Goal: Task Accomplishment & Management: Use online tool/utility

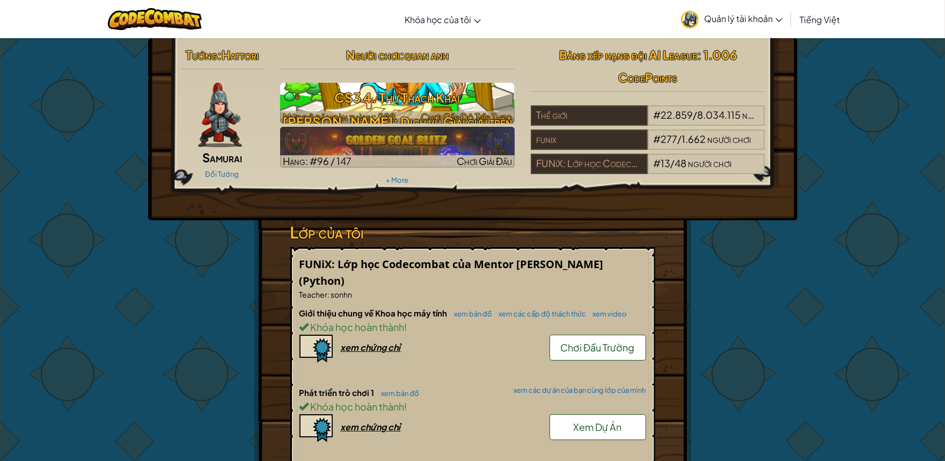
click at [388, 109] on h3 "CS3 4. Thử Thách Khái [PERSON_NAME]: Dịch vụ Giải cứu trên Không" at bounding box center [397, 121] width 235 height 72
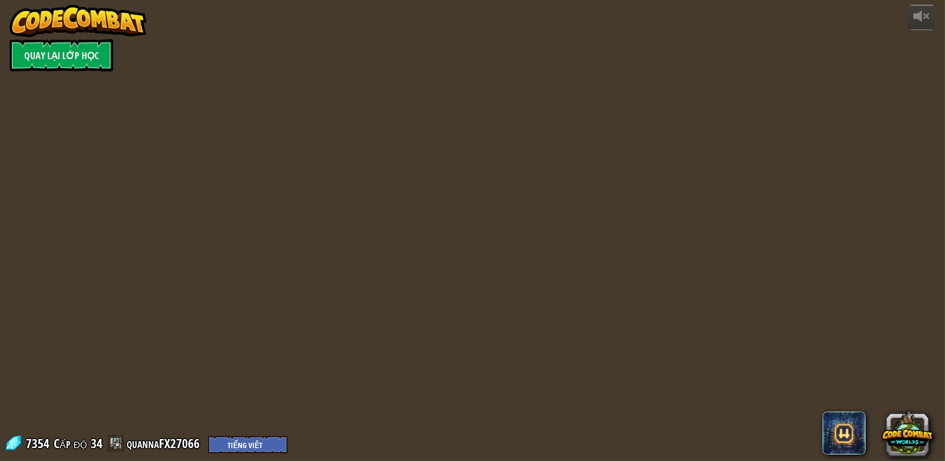
select select "vi"
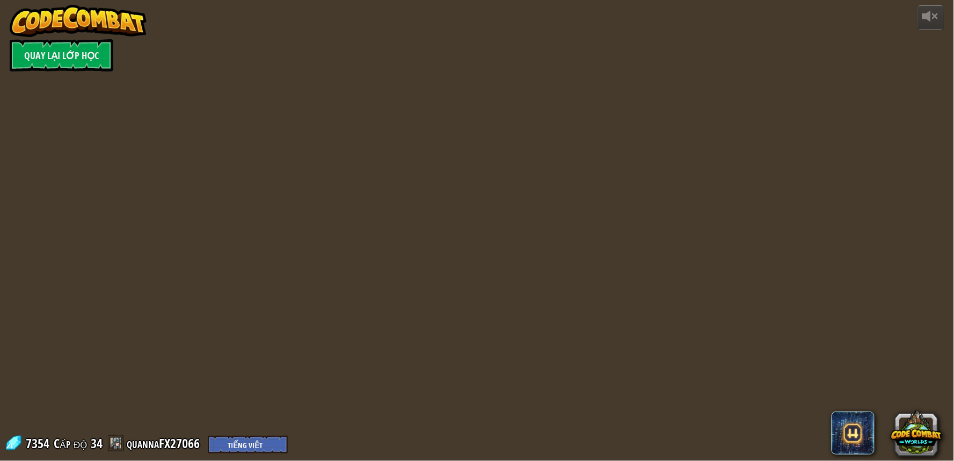
click at [388, 108] on div "powered by Quay lại Lớp Học 7354 Cấp độ 34 quannaFX27066 English (US) English (…" at bounding box center [477, 230] width 954 height 461
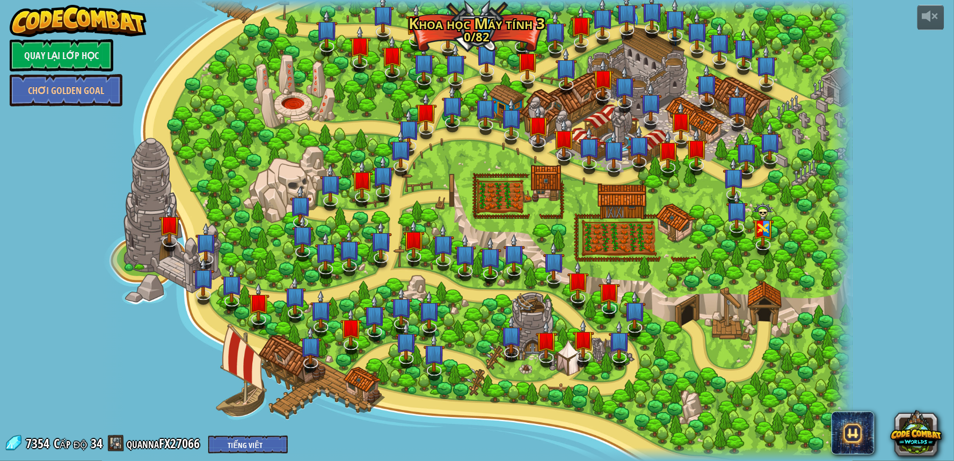
select select "vi"
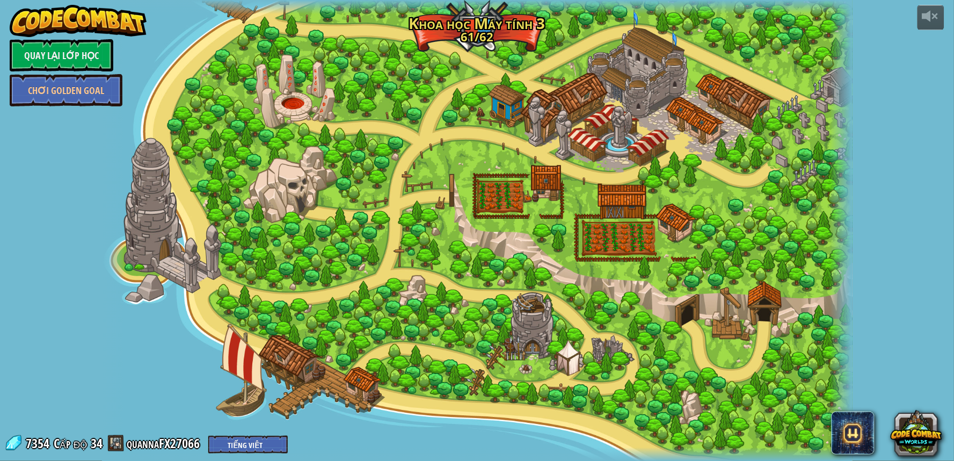
select select "vi"
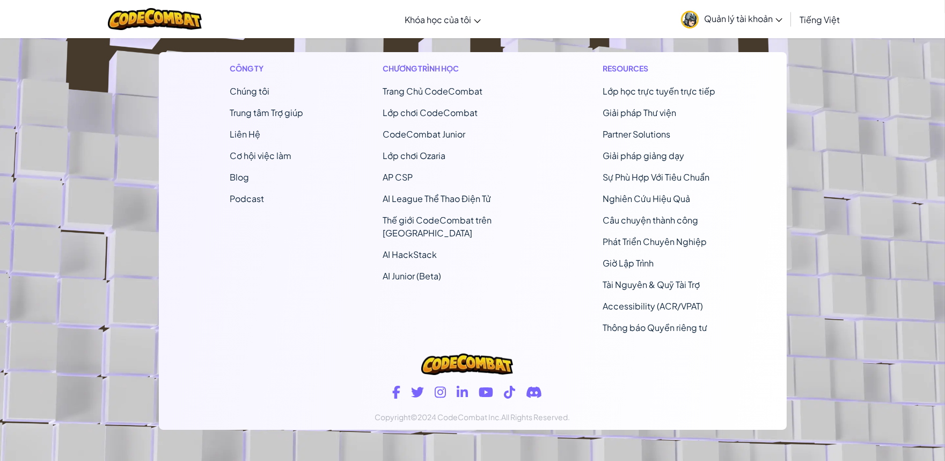
scroll to position [230, 0]
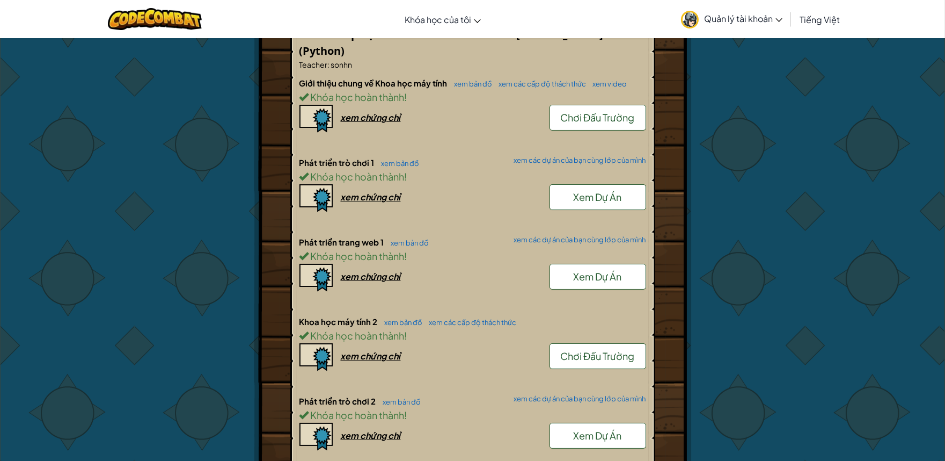
click at [819, 345] on div "Tướng : Hattori Samurai Đổi Tướng Người chơi : quan anh CS3 4. Thử Thách Khái N…" at bounding box center [472, 412] width 945 height 1208
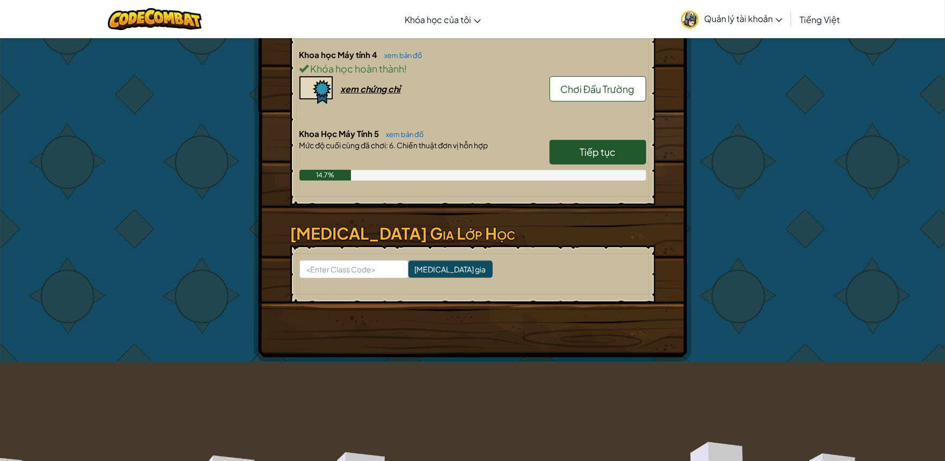
scroll to position [886, 0]
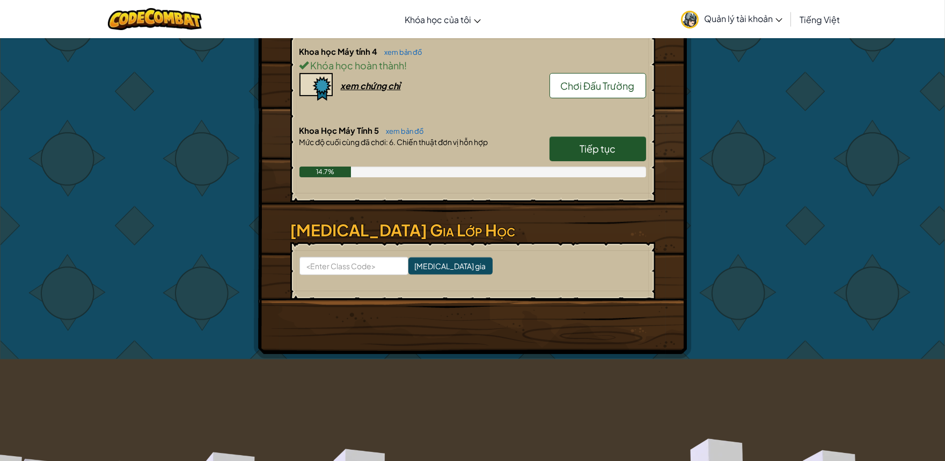
click at [630, 141] on link "Tiếp tục" at bounding box center [598, 148] width 97 height 25
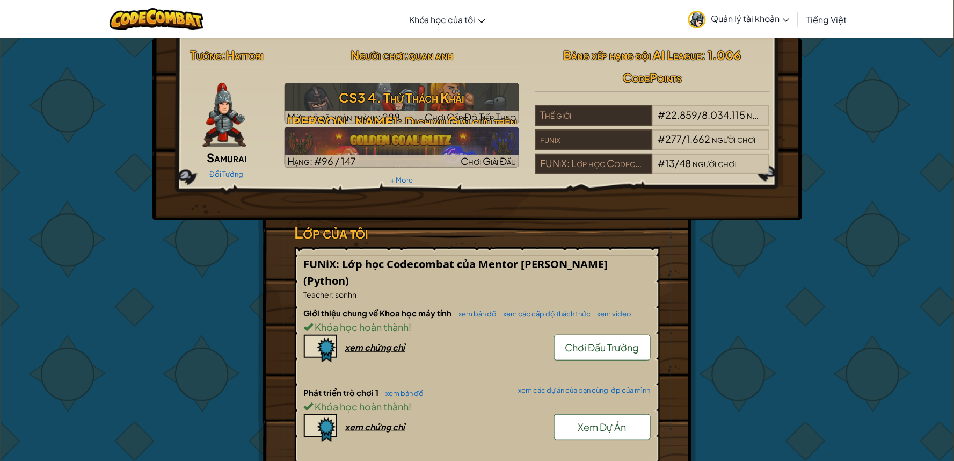
select select "vi"
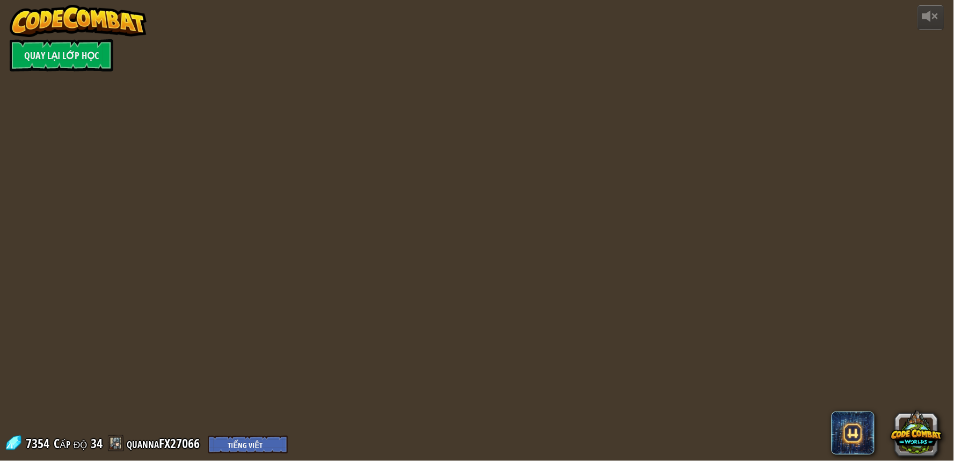
select select "vi"
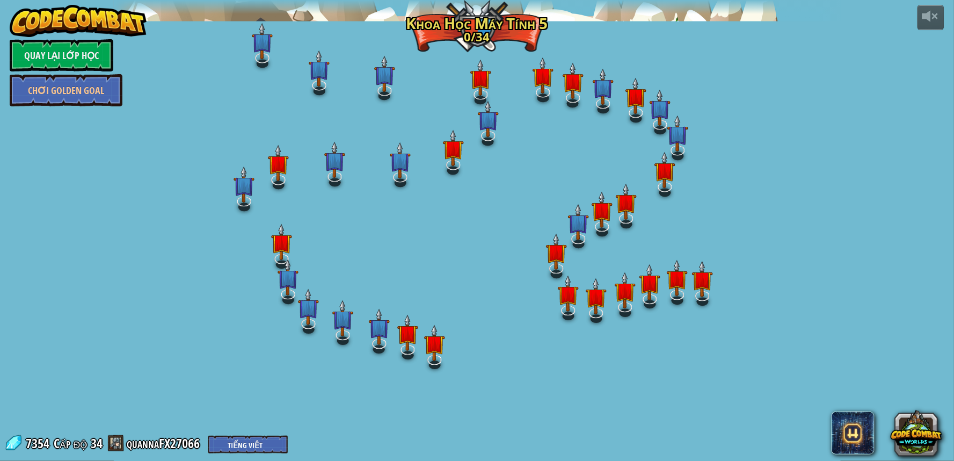
select select "vi"
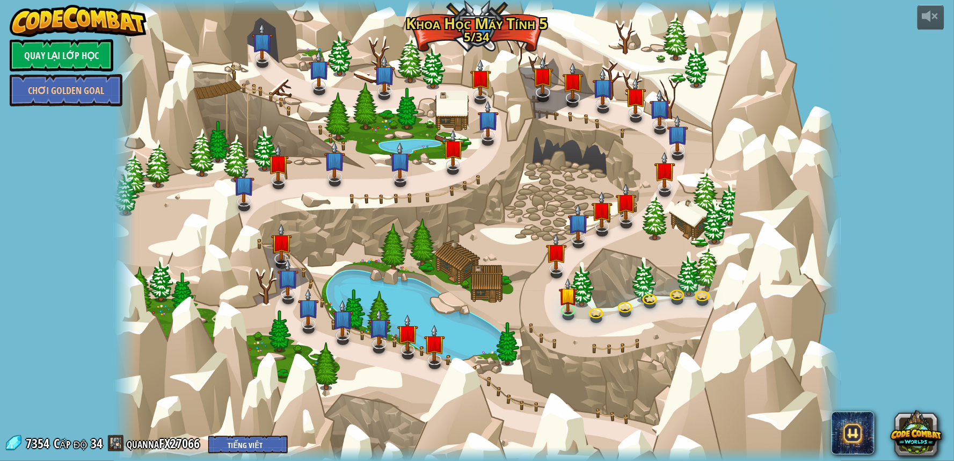
select select "vi"
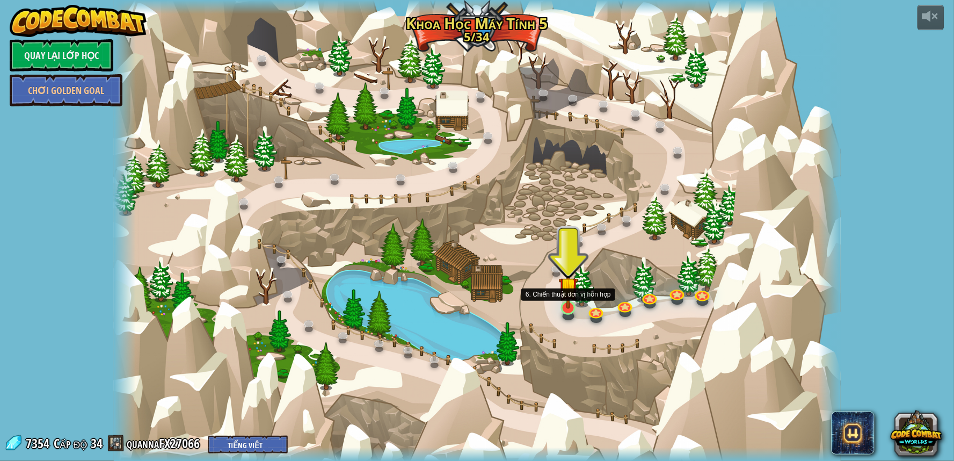
click at [570, 304] on img at bounding box center [568, 287] width 19 height 44
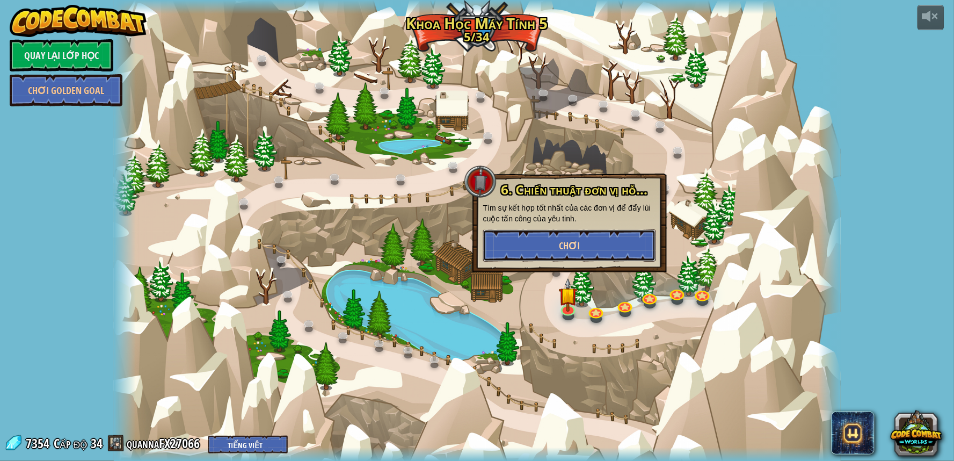
click at [567, 237] on button "Chơi" at bounding box center [569, 245] width 173 height 32
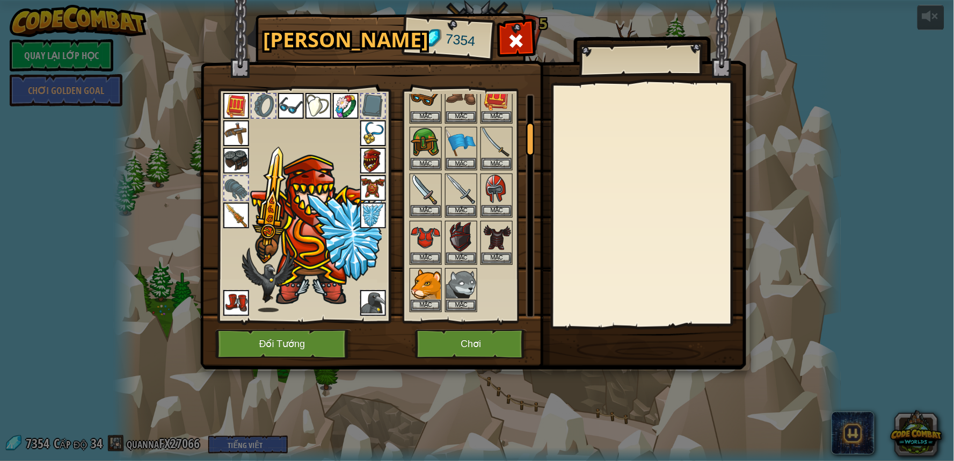
scroll to position [238, 0]
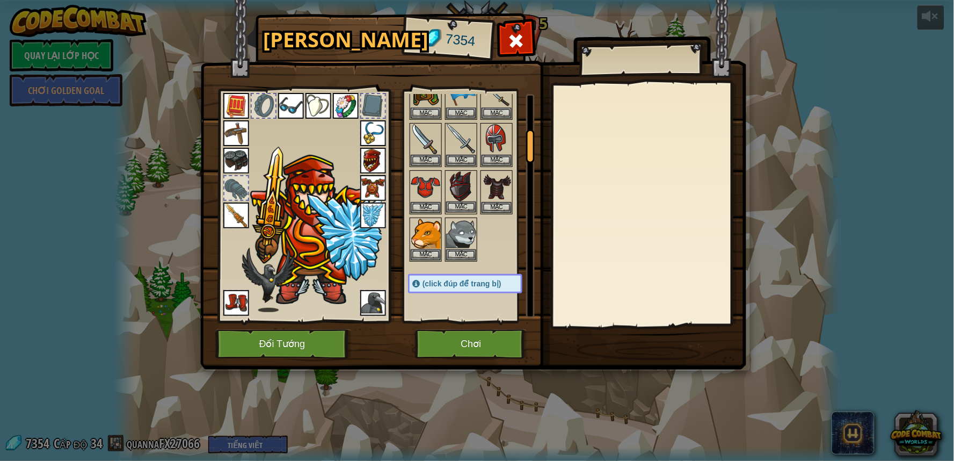
click at [457, 189] on img at bounding box center [461, 186] width 30 height 30
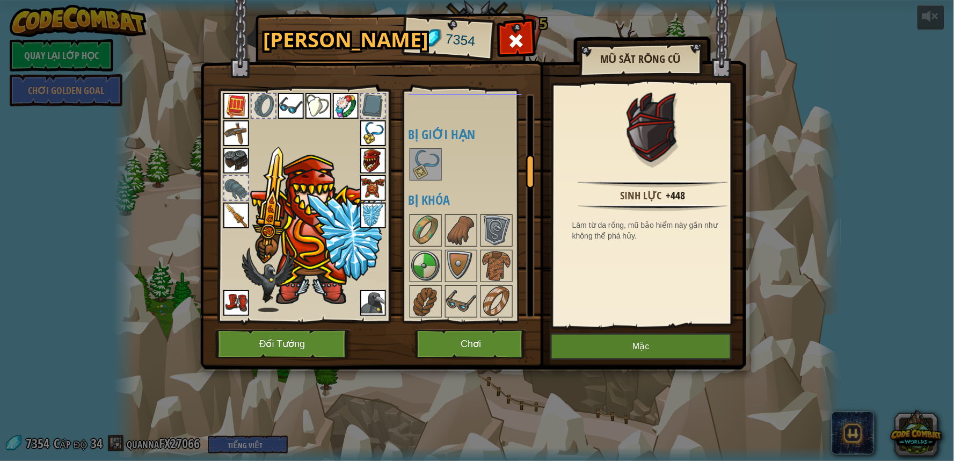
scroll to position [417, 0]
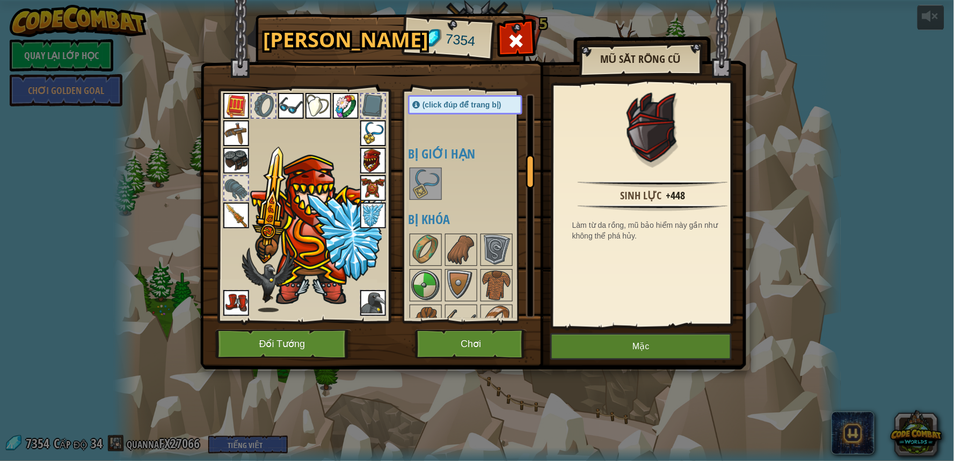
click at [442, 192] on div at bounding box center [476, 183] width 136 height 35
click at [443, 192] on div at bounding box center [476, 183] width 136 height 35
click at [429, 192] on img at bounding box center [426, 184] width 30 height 30
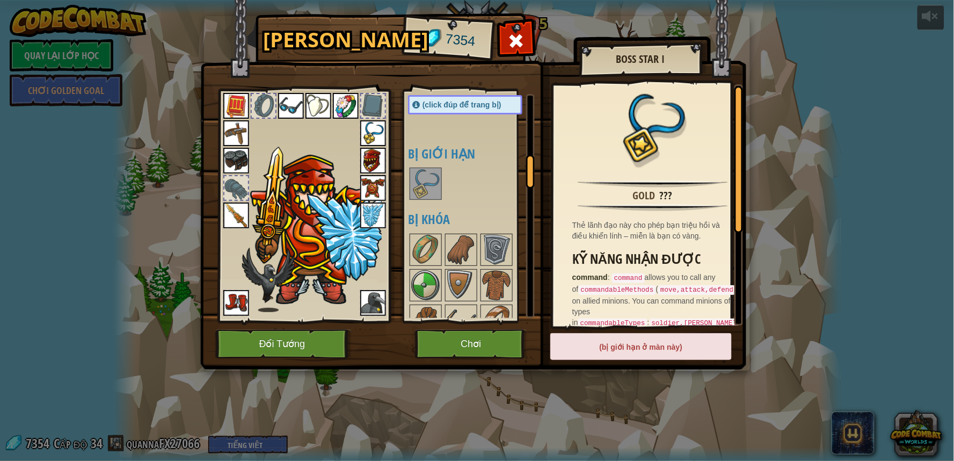
click at [369, 132] on img at bounding box center [373, 133] width 26 height 26
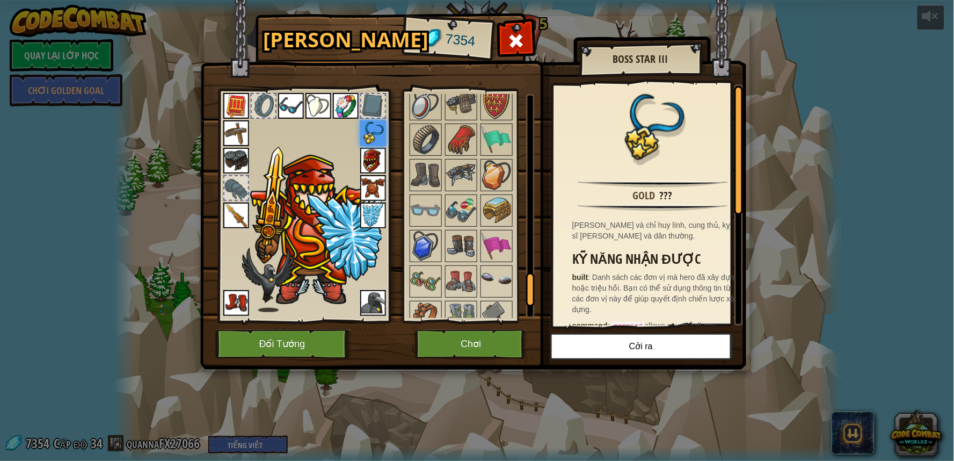
scroll to position [1357, 0]
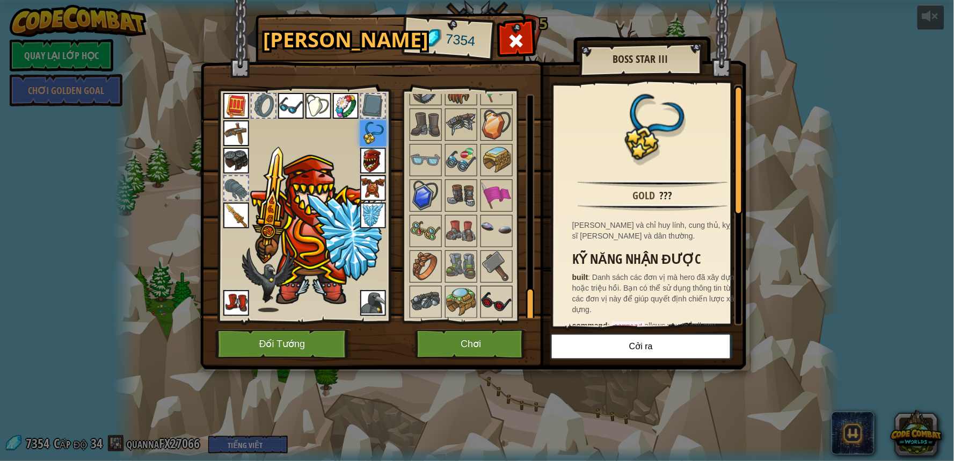
click at [498, 303] on img at bounding box center [497, 302] width 30 height 30
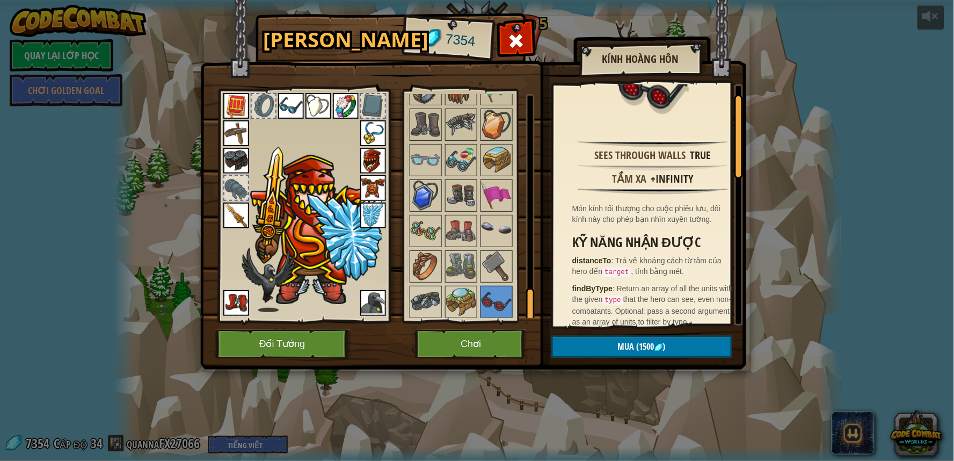
scroll to position [0, 0]
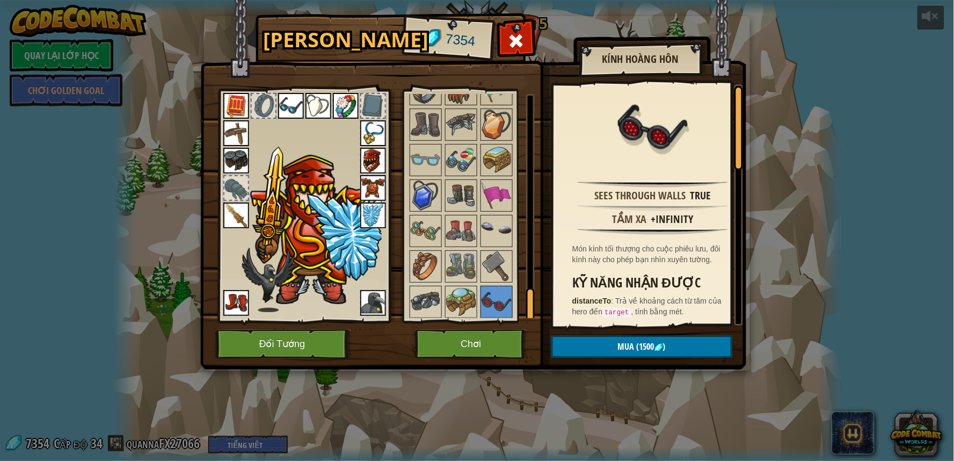
click at [287, 105] on img at bounding box center [291, 106] width 26 height 26
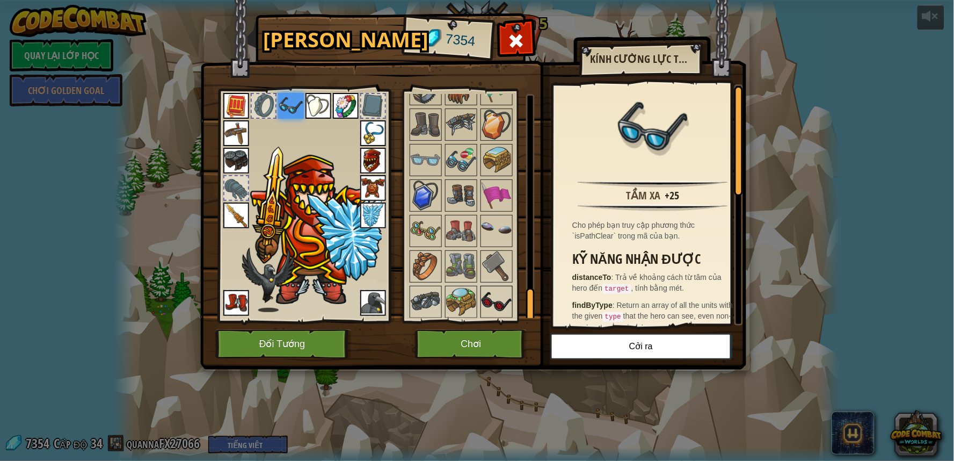
click at [492, 306] on img at bounding box center [497, 302] width 30 height 30
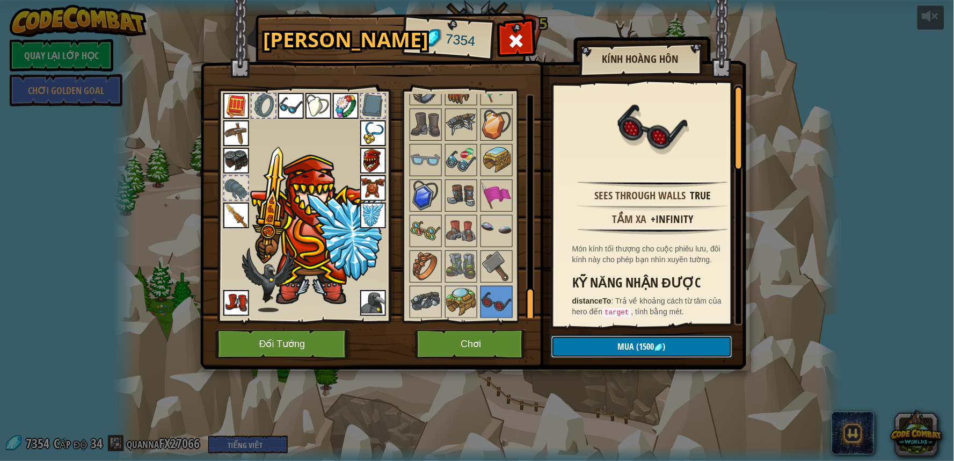
click at [622, 351] on span "Mua" at bounding box center [626, 346] width 17 height 12
click at [647, 343] on button "Xác nhận" at bounding box center [641, 347] width 181 height 22
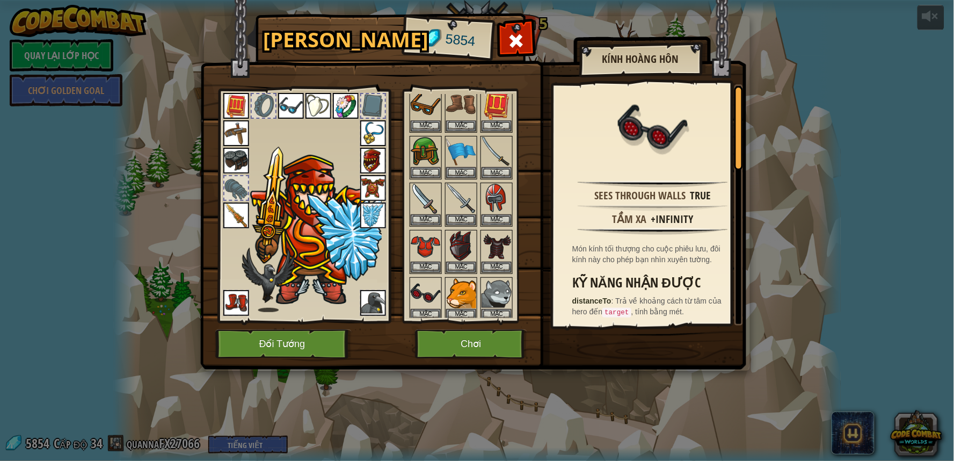
scroll to position [238, 0]
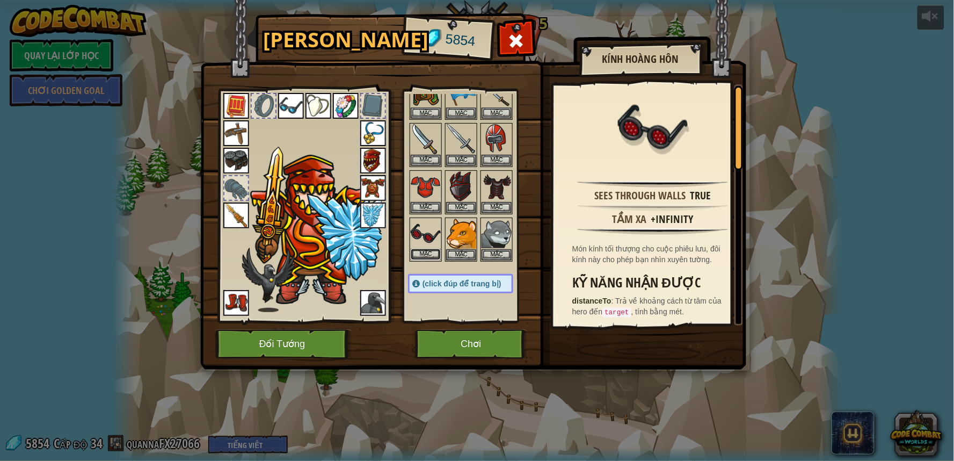
click at [418, 249] on button "Mặc" at bounding box center [426, 254] width 30 height 11
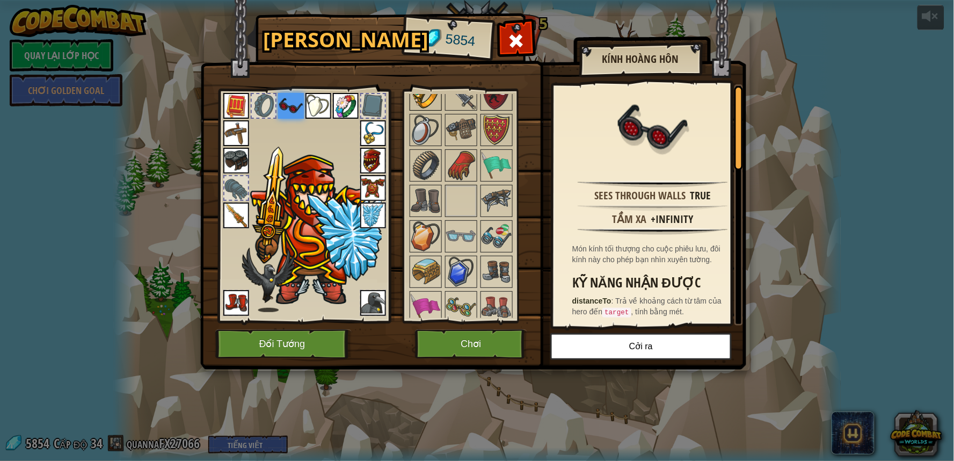
scroll to position [1252, 0]
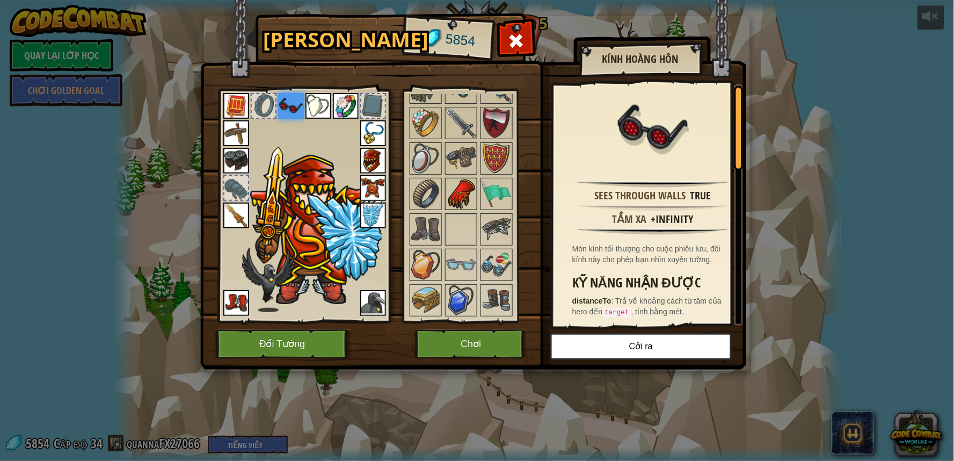
click at [461, 192] on img at bounding box center [461, 194] width 30 height 30
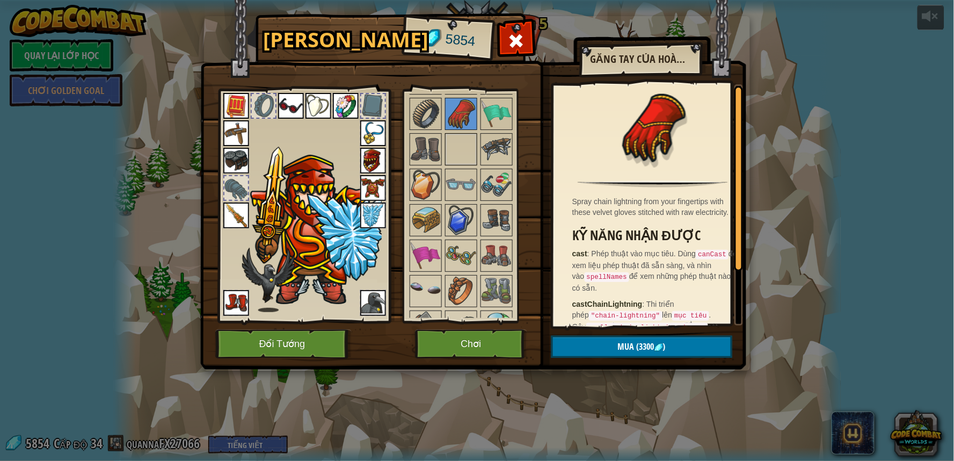
scroll to position [1357, 0]
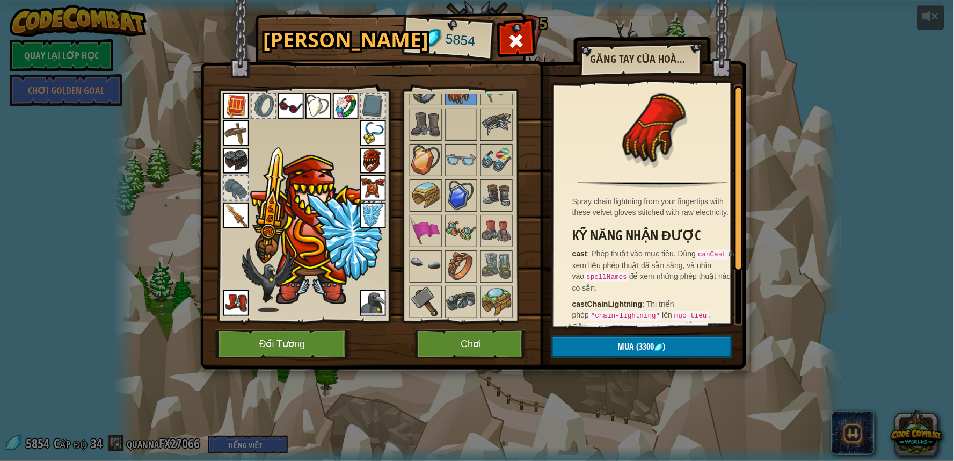
click at [420, 288] on img at bounding box center [426, 302] width 30 height 30
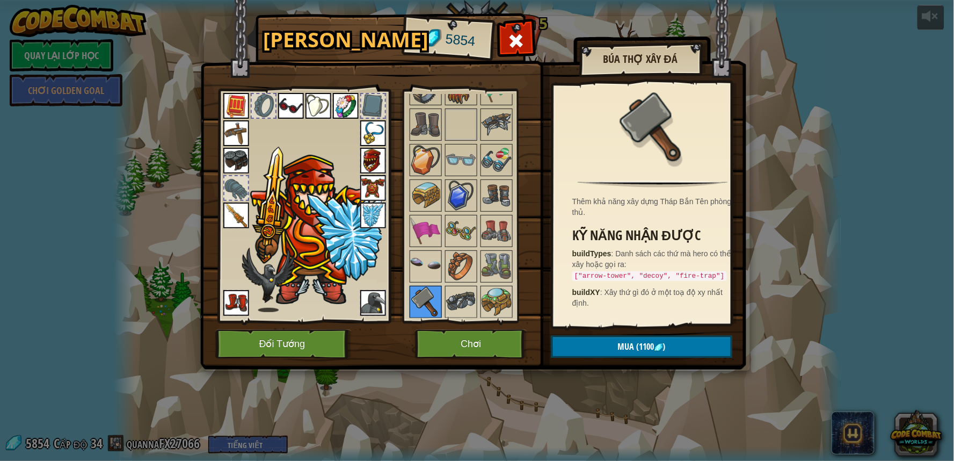
click at [421, 287] on img at bounding box center [426, 302] width 30 height 30
click at [460, 292] on img at bounding box center [461, 302] width 30 height 30
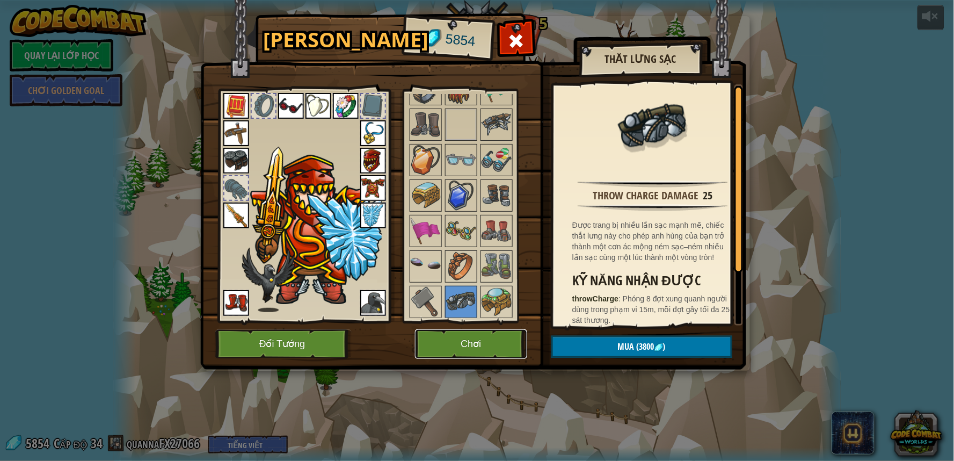
click at [484, 333] on button "Chơi" at bounding box center [471, 344] width 112 height 30
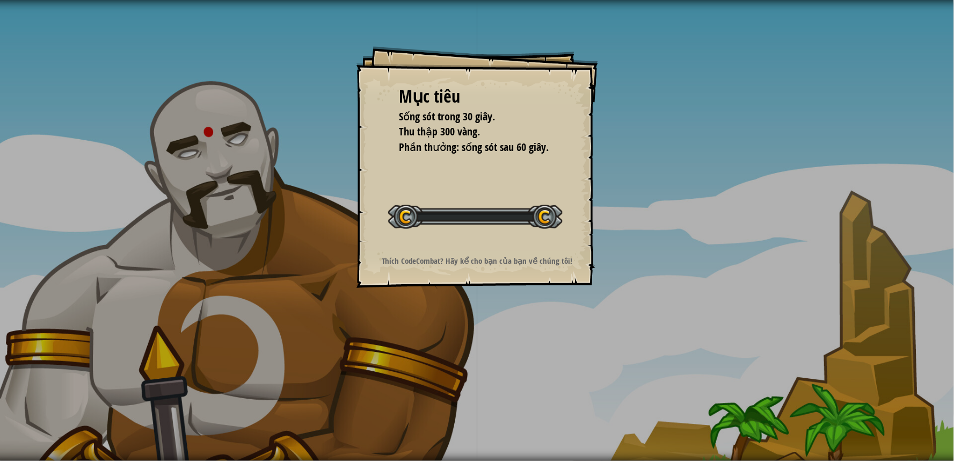
drag, startPoint x: 484, startPoint y: 333, endPoint x: 484, endPoint y: 340, distance: 6.4
click at [484, 340] on div "Mục tiêu Sống sót trong 30 giây. Thu thập 300 vàng. Phần thưởng: sống sót sau 6…" at bounding box center [477, 230] width 954 height 461
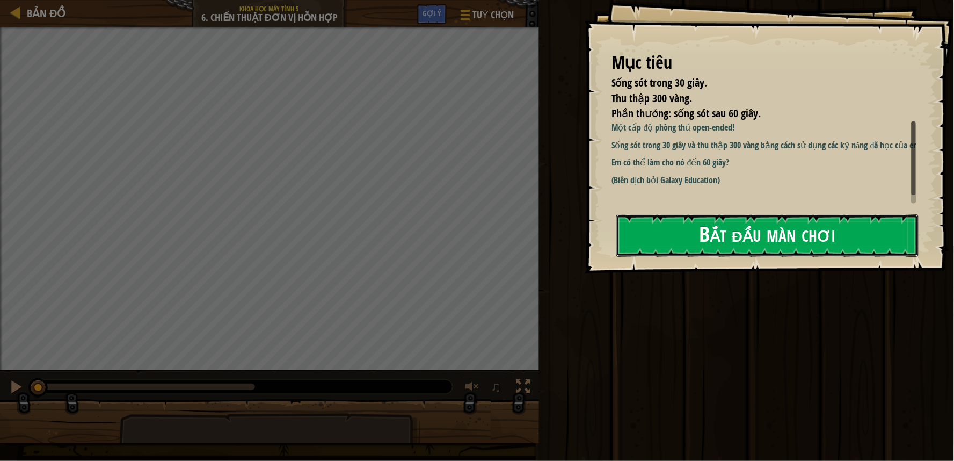
click at [813, 244] on button "Bắt đầu màn chơi" at bounding box center [767, 235] width 302 height 42
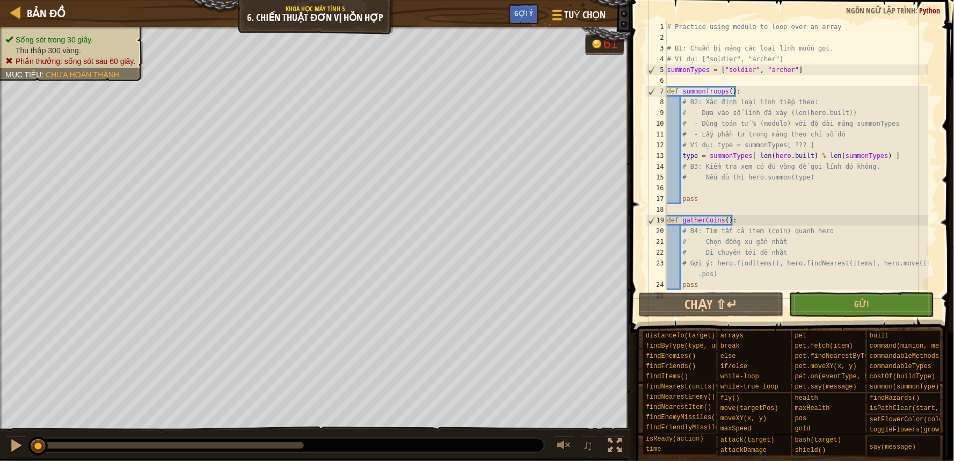
scroll to position [35, 0]
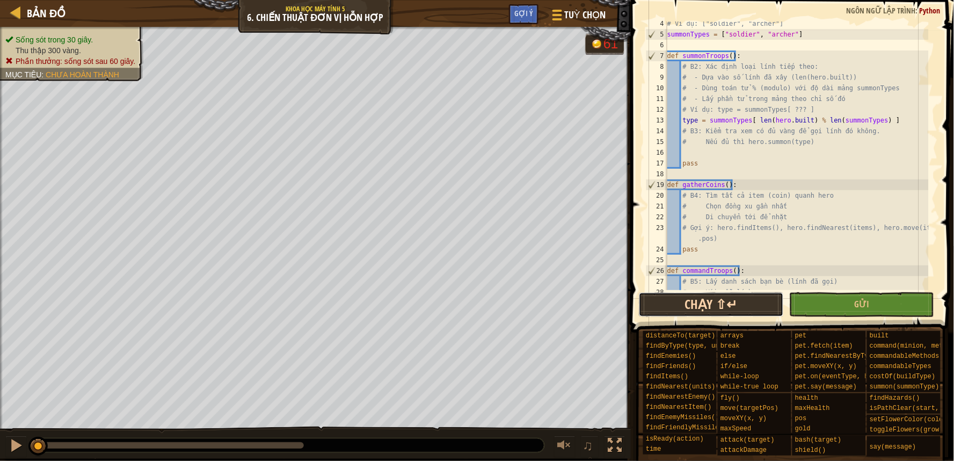
click at [696, 307] on button "Chạy ⇧↵" at bounding box center [711, 304] width 145 height 25
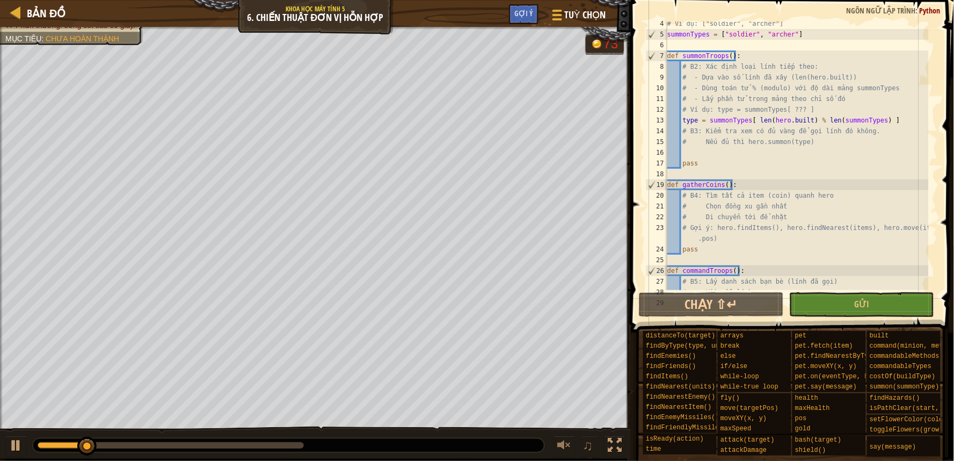
scroll to position [0, 0]
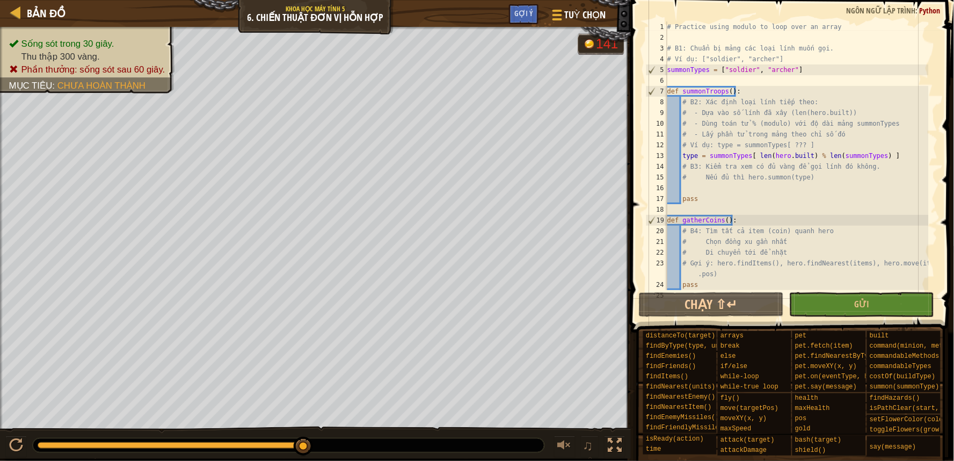
click at [516, 18] on div "Gợi ý" at bounding box center [524, 14] width 30 height 20
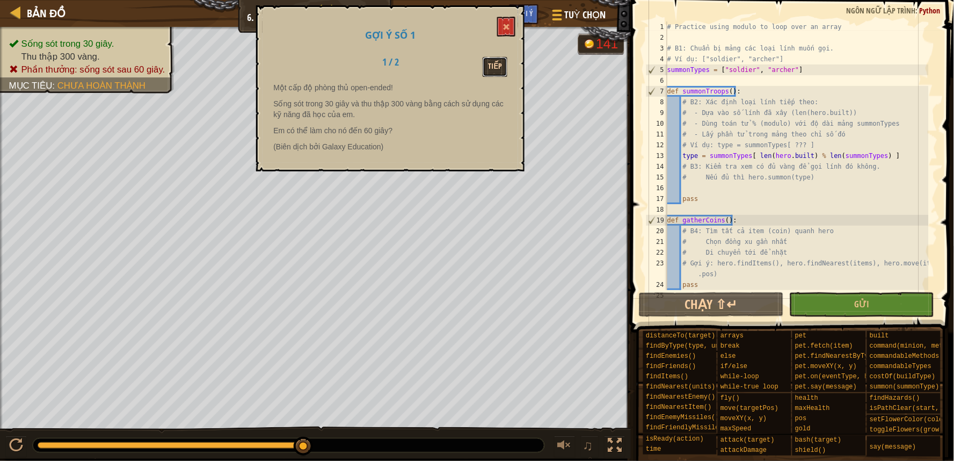
click at [495, 71] on button "Tiếp" at bounding box center [495, 67] width 25 height 20
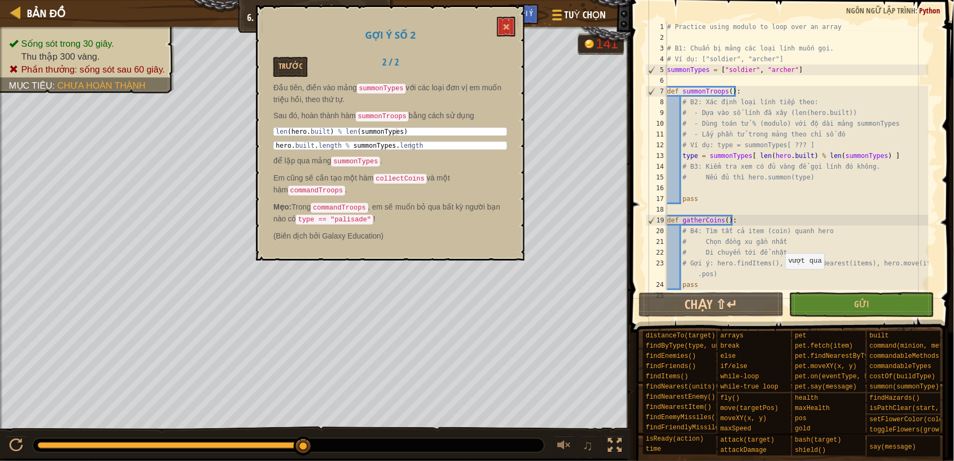
type textarea "len(hero.built) % len(summonTypes)"
drag, startPoint x: 274, startPoint y: 130, endPoint x: 282, endPoint y: 125, distance: 10.1
click at [282, 128] on div "len ( hero . built ) % len ( summonTypes )" at bounding box center [391, 139] width 234 height 23
click at [277, 128] on div "len ( hero . built ) % len ( summonTypes )" at bounding box center [391, 139] width 234 height 23
drag, startPoint x: 276, startPoint y: 127, endPoint x: 404, endPoint y: 128, distance: 127.8
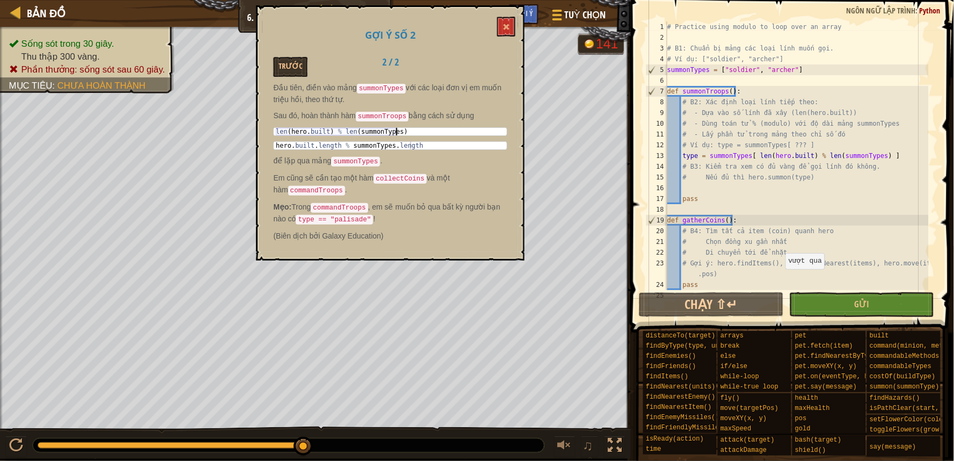
click at [404, 128] on div "len ( hero . built ) % len ( summonTypes )" at bounding box center [391, 139] width 234 height 23
type textarea "type = summonTypes[ len(hero.built) % len(summonTypes) ]"
click at [892, 156] on div "# Practice using modulo to loop over an array # B1: Chuẩn bị mảng các loại lính…" at bounding box center [797, 166] width 264 height 290
click at [855, 152] on div "# Practice using modulo to loop over an array # B1: Chuẩn bị mảng các loại lính…" at bounding box center [797, 166] width 264 height 290
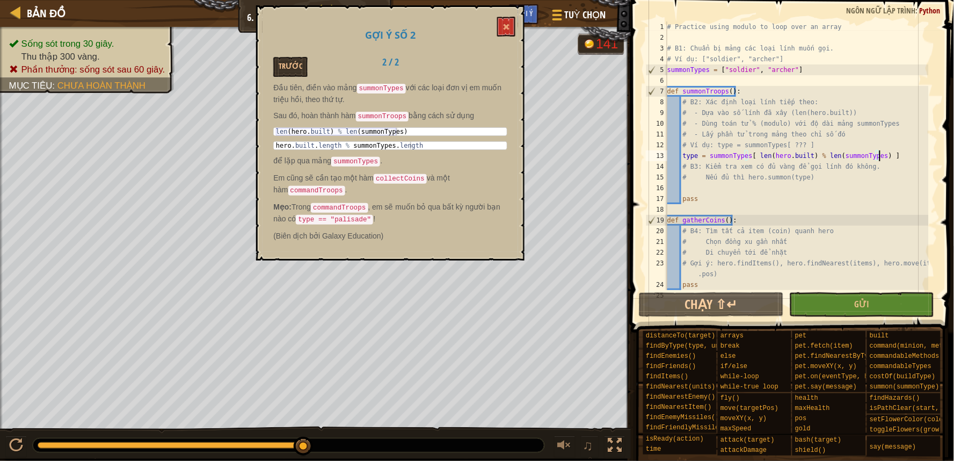
click at [914, 155] on div "# Practice using modulo to loop over an array # B1: Chuẩn bị mảng các loại lính…" at bounding box center [797, 166] width 264 height 290
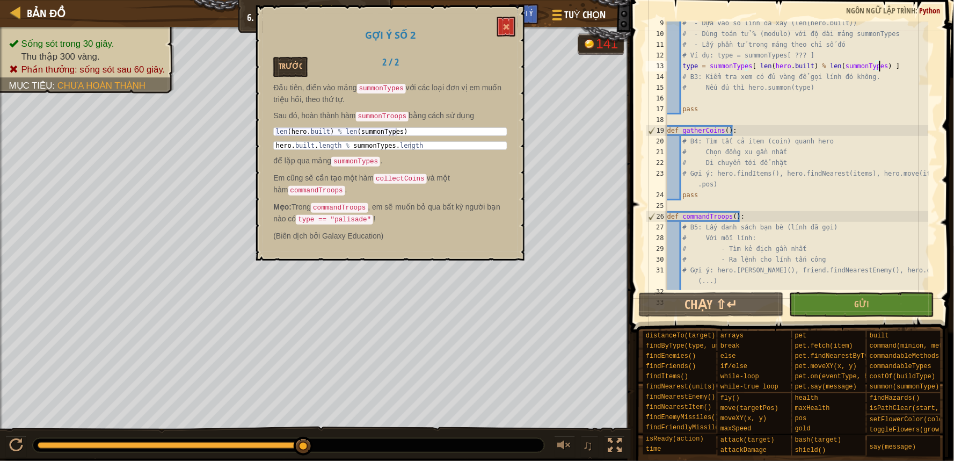
scroll to position [18, 0]
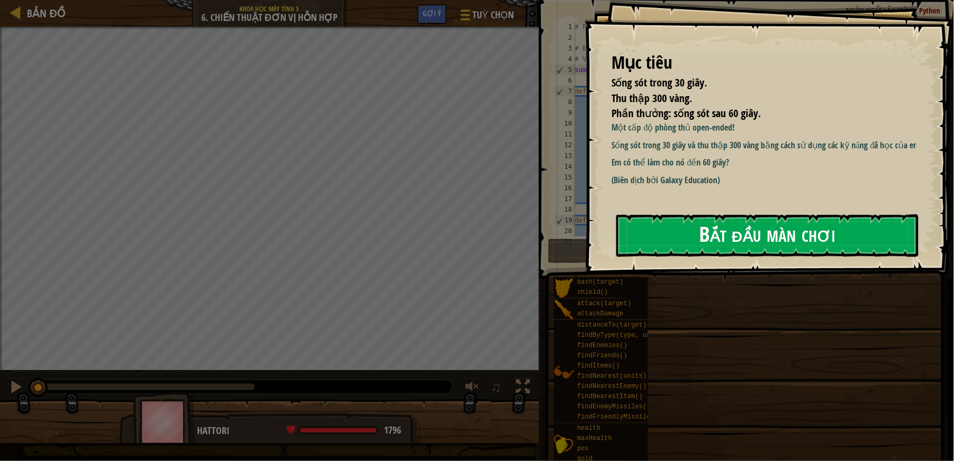
click at [833, 228] on button "Bắt đầu màn chơi" at bounding box center [767, 235] width 302 height 42
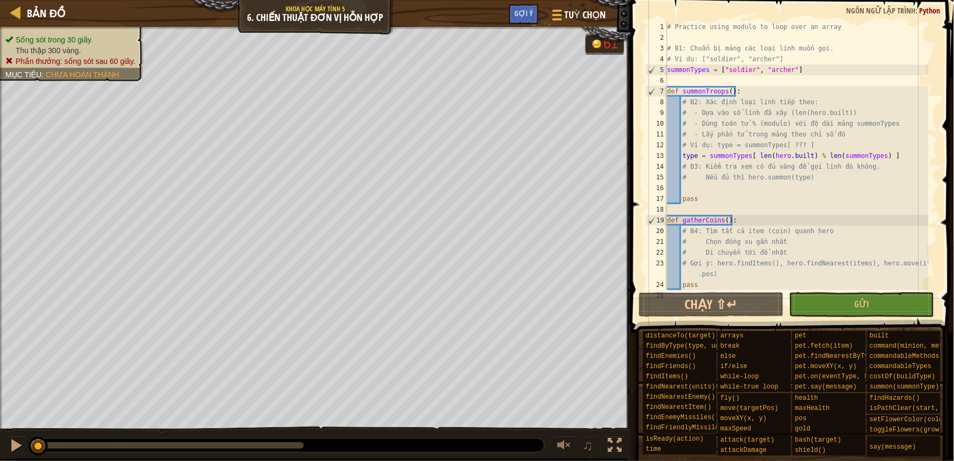
type textarea "type = summonTypes[ len(hero.built) % len(summonTypes) ]"
click at [888, 157] on div "# Practice using modulo to loop over an array # B1: Chuẩn bị mảng các loại lính…" at bounding box center [797, 166] width 264 height 290
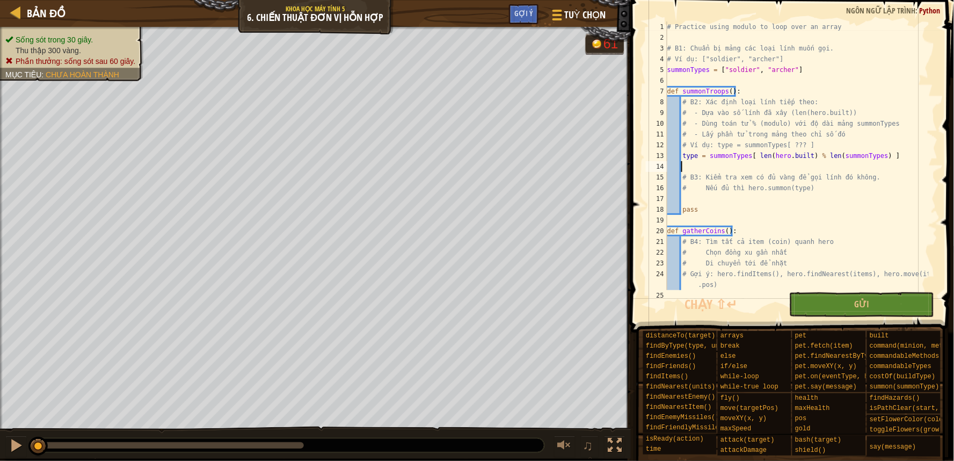
paste textarea "len(hero.built) % len(summonTypes)"
type textarea "len(hero.built) % len(summonTypes)"
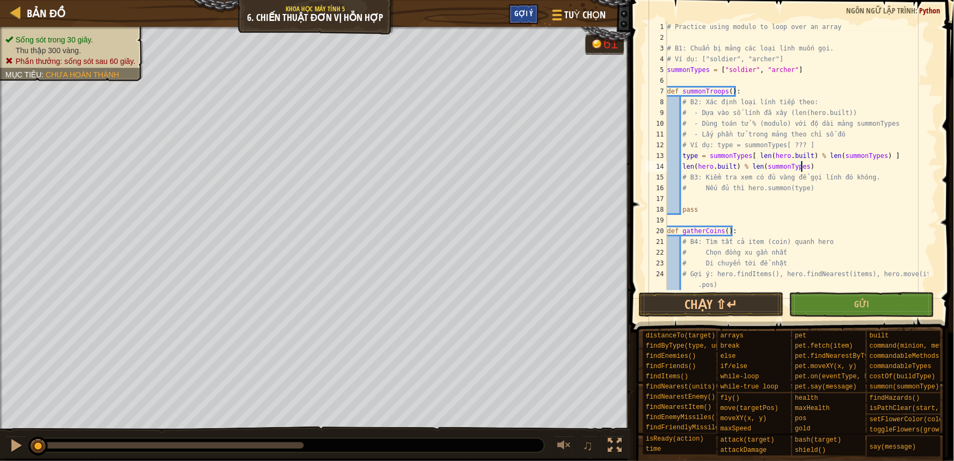
click at [516, 12] on span "Gợi ý" at bounding box center [523, 13] width 19 height 10
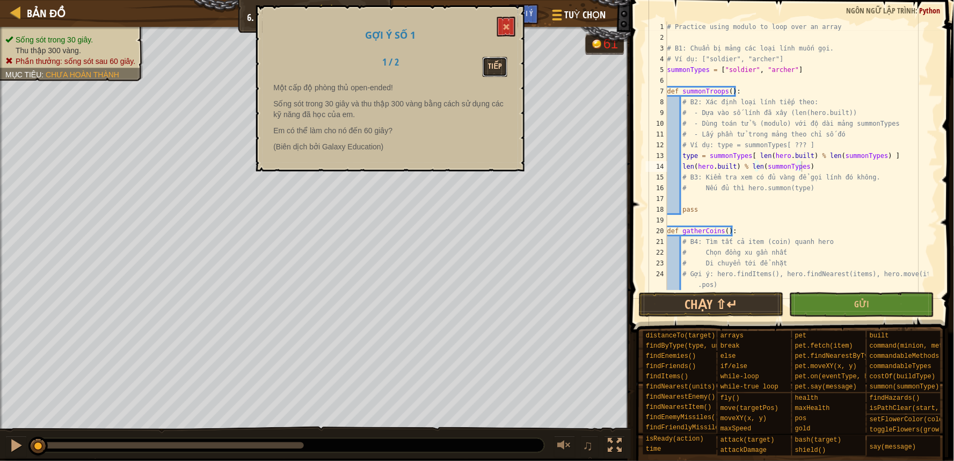
click at [496, 61] on button "Tiếp" at bounding box center [495, 67] width 25 height 20
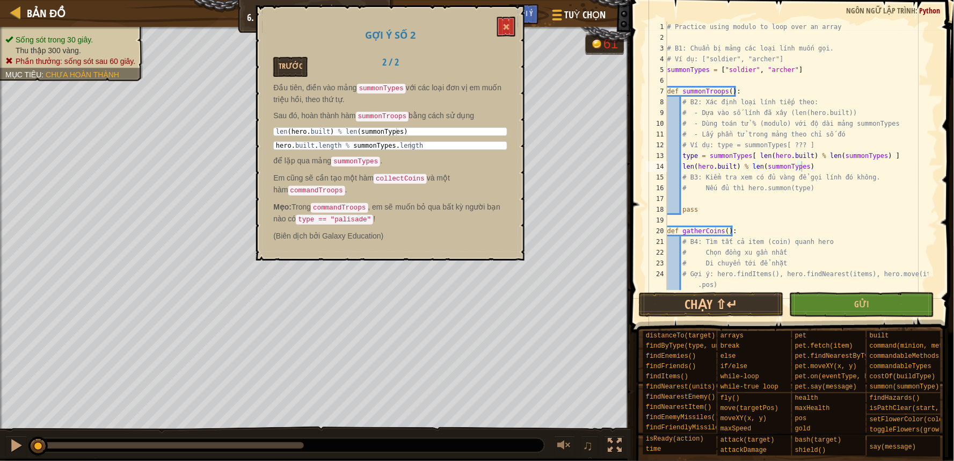
type textarea "hero.built.length % summonTypes.length"
drag, startPoint x: 412, startPoint y: 141, endPoint x: 288, endPoint y: 136, distance: 123.5
click at [288, 136] on div "Đầu tiên, điền vào mảng summonTypes với các loại đơn vị em muốn triệu hồi, theo…" at bounding box center [390, 164] width 234 height 164
click at [281, 136] on div "Đầu tiên, điền vào mảng summonTypes với các loại đơn vị em muốn triệu hồi, theo…" at bounding box center [390, 164] width 234 height 164
click at [840, 173] on div "# Practice using modulo to loop over an array # B1: Chuẩn bị mảng các loại lính…" at bounding box center [797, 166] width 264 height 290
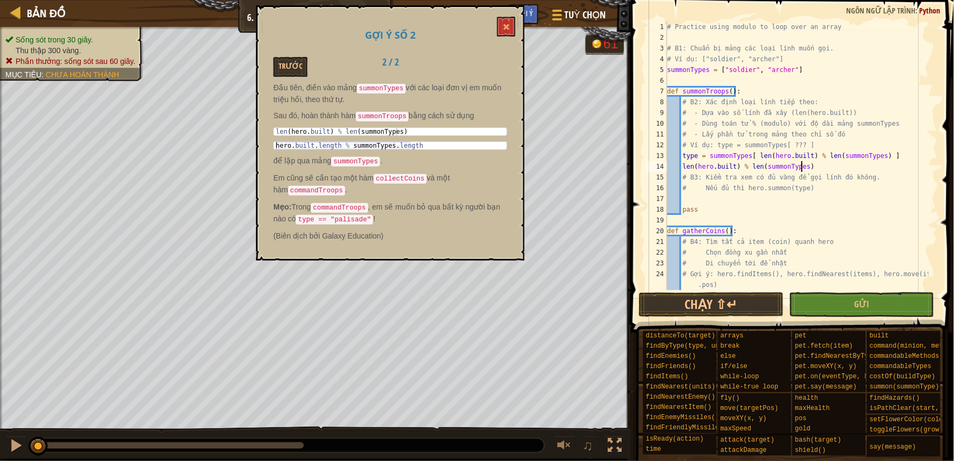
click at [830, 166] on div "# Practice using modulo to loop over an array # B1: Chuẩn bị mảng các loại lính…" at bounding box center [797, 166] width 264 height 290
type textarea "len(hero.built) % len(summonTypes)"
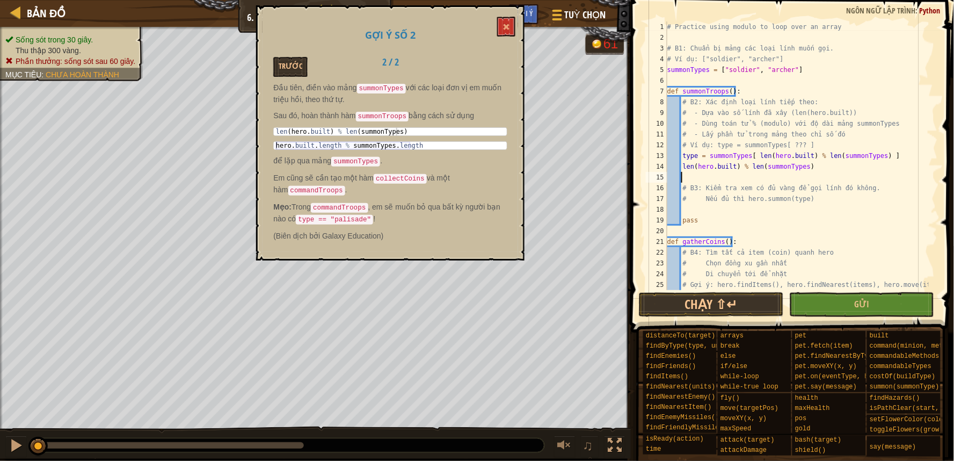
paste textarea "hero.built.length % summonTypes.length"
click at [823, 197] on div "# Practice using modulo to loop over an array # B1: Chuẩn bị mảng các loại lính…" at bounding box center [797, 171] width 264 height 301
type textarea "# Nếu đủ thì hero.summon(type)"
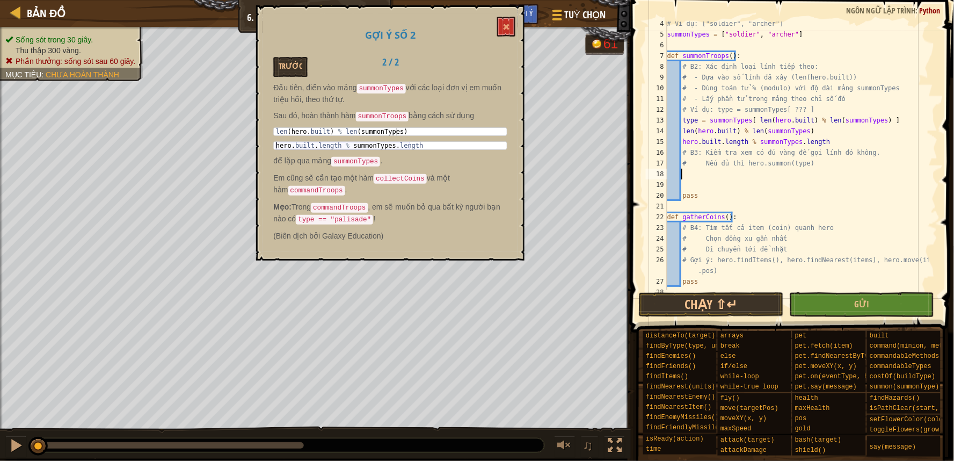
scroll to position [71, 0]
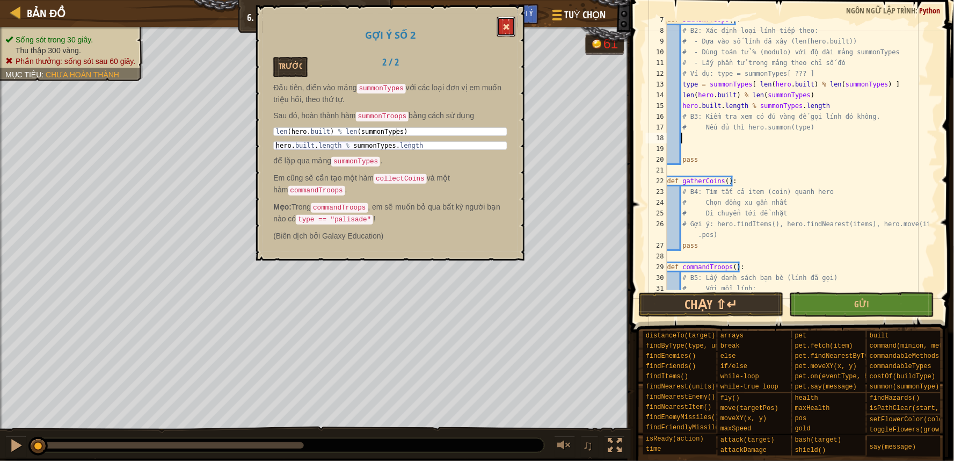
click at [514, 23] on button at bounding box center [506, 27] width 18 height 20
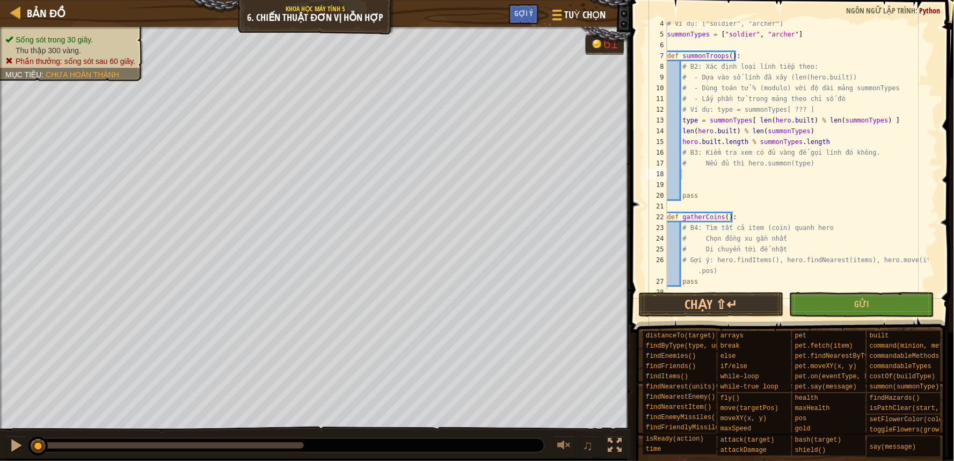
scroll to position [0, 0]
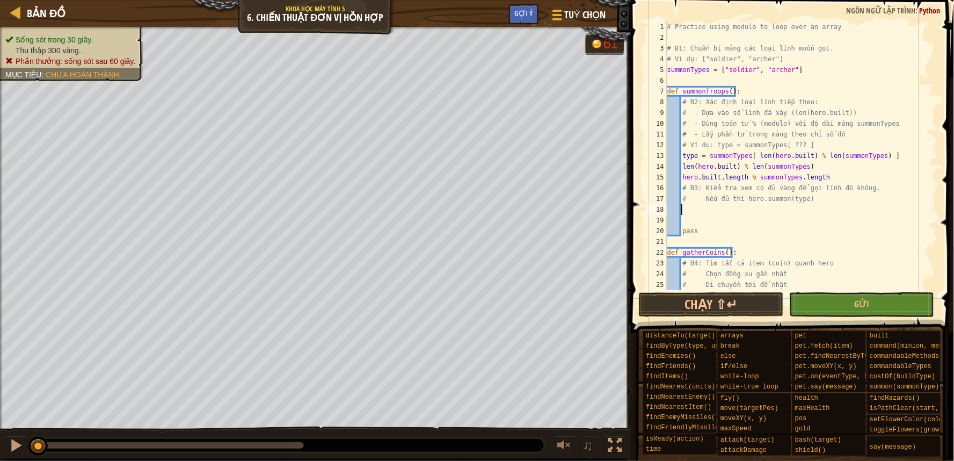
click at [874, 203] on div "# Practice using modulo to loop over an array # B1: Chuẩn bị mảng các loại lính…" at bounding box center [797, 171] width 264 height 301
type textarea "# Nếu đủ thì hero.summon(type)"
click at [870, 224] on div "# Practice using modulo to loop over an array # B1: Chuẩn bị mảng các loại lính…" at bounding box center [797, 171] width 264 height 301
drag, startPoint x: 953, startPoint y: 117, endPoint x: 946, endPoint y: 122, distance: 9.2
click at [953, 119] on span at bounding box center [794, 151] width 332 height 364
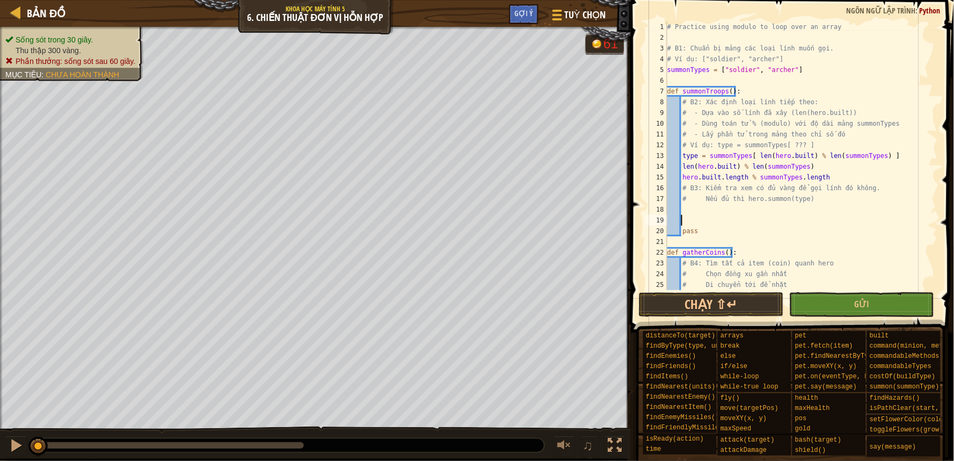
click at [938, 127] on span at bounding box center [794, 151] width 332 height 364
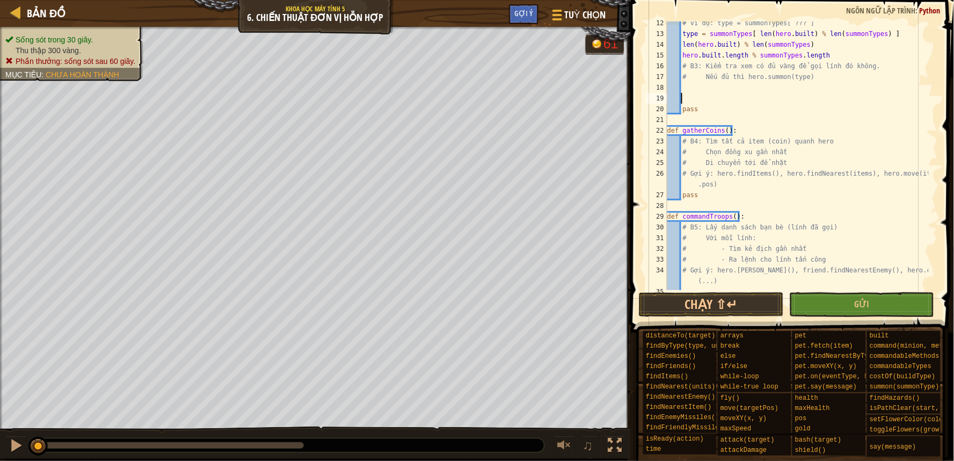
scroll to position [121, 0]
click at [723, 192] on div "# Ví dụ: type = summonTypes[ ??? ] type = summonTypes [ len ( hero . built ) % …" at bounding box center [797, 163] width 264 height 290
click at [745, 181] on div "# Ví dụ: type = summonTypes[ ??? ] type = summonTypes [ len ( hero . built ) % …" at bounding box center [797, 163] width 264 height 290
type textarea "# Gợi ý: hero.findItems(), hero.findNearest(items), hero.move(item.pos)"
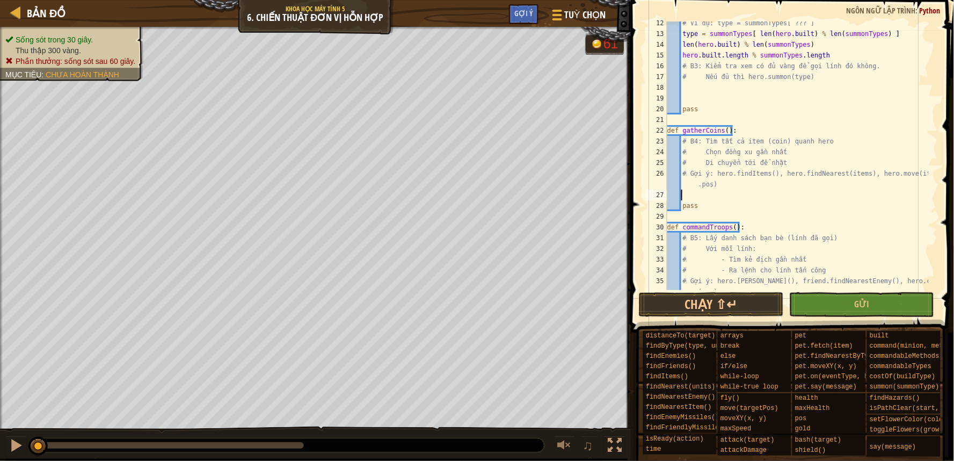
paste textarea "hero.move(item.pos)"
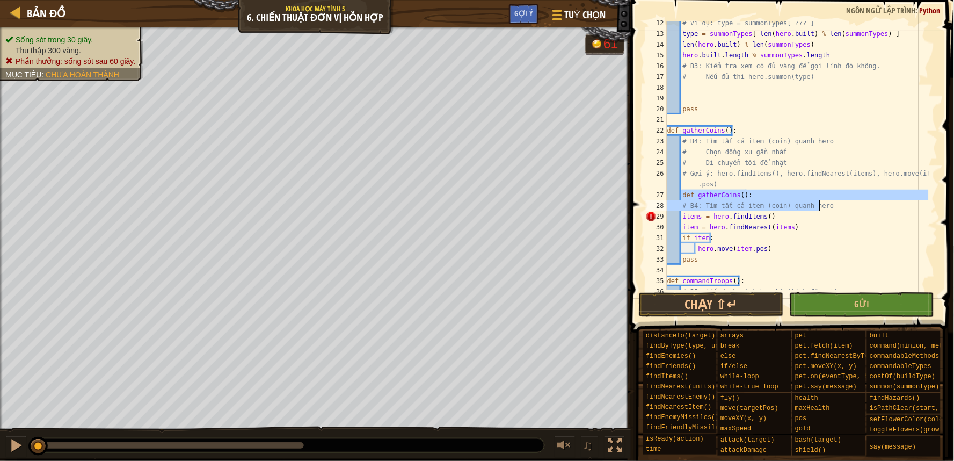
drag, startPoint x: 681, startPoint y: 192, endPoint x: 830, endPoint y: 206, distance: 150.5
click at [830, 206] on div "# Ví dụ: type = summonTypes[ ??? ] type = summonTypes [ len ( hero . built ) % …" at bounding box center [797, 163] width 264 height 290
type textarea "def gatherCoins(): # B4: Tìm tất cả item (coin) quanh hero"
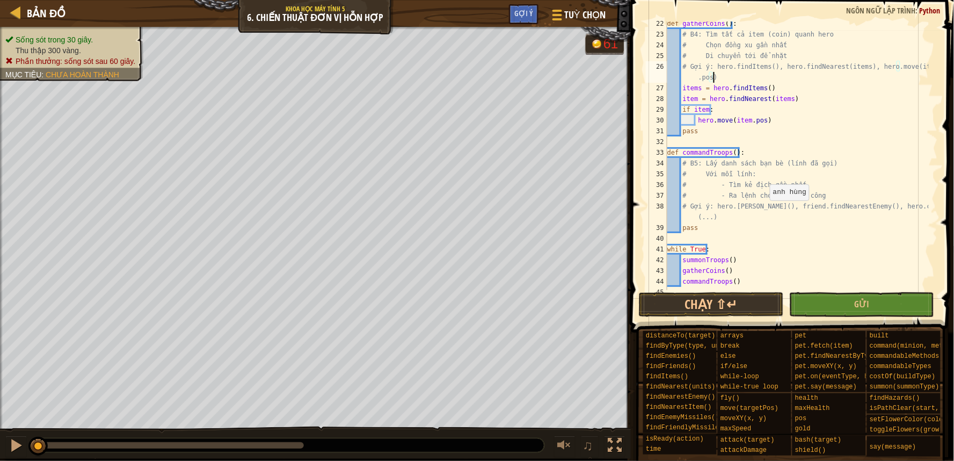
scroll to position [229, 0]
click at [759, 221] on div "def gatherCoins ( ) : # B4: Tìm tất cả item (coin) quanh hero # Chọn đồng xu gầ…" at bounding box center [797, 163] width 264 height 290
type textarea "# Gợi ý: hero.findFriends(), friend.findNearestEnemy(), hero.command(...)"
paste textarea "hero.command(friend, "attack", enemy)"
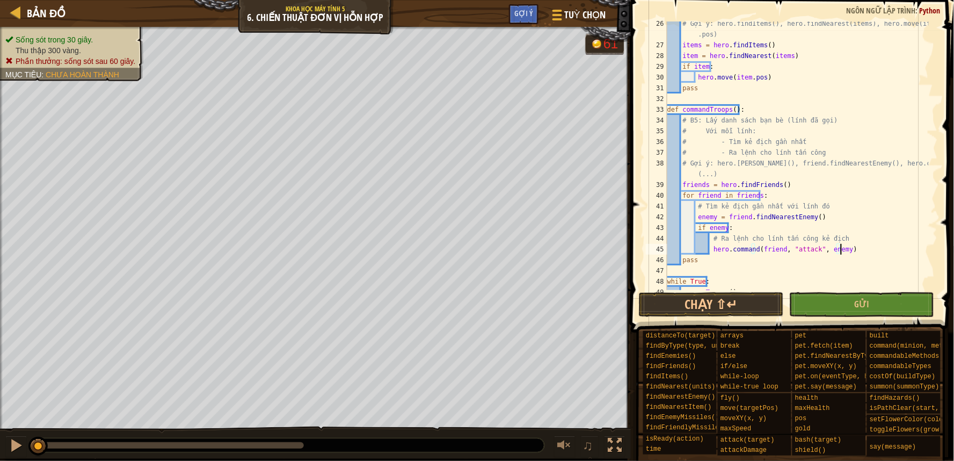
scroll to position [311, 0]
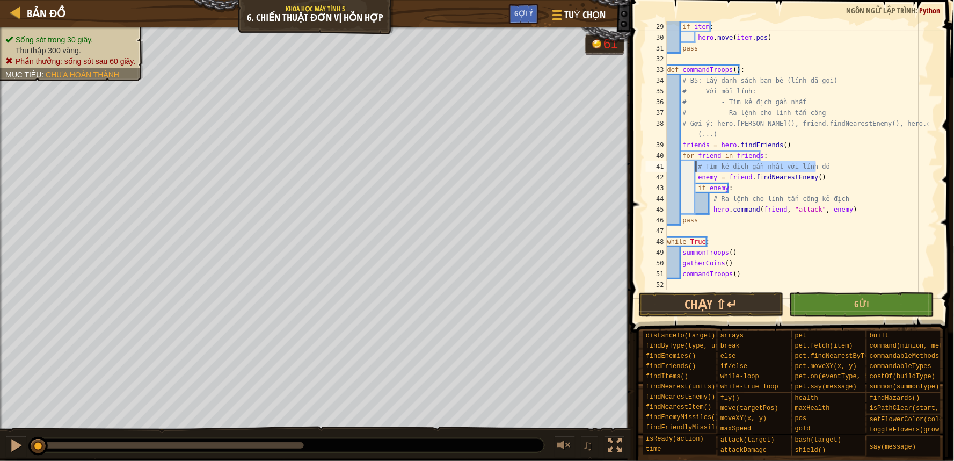
drag, startPoint x: 819, startPoint y: 164, endPoint x: 697, endPoint y: 165, distance: 121.9
click at [697, 165] on div "if item : hero . move ( item . pos ) pass def commandTroops ( ) : # B5: Lấy dan…" at bounding box center [797, 166] width 264 height 290
type textarea "# Tìm kẻ địch gần nhất với lính đó"
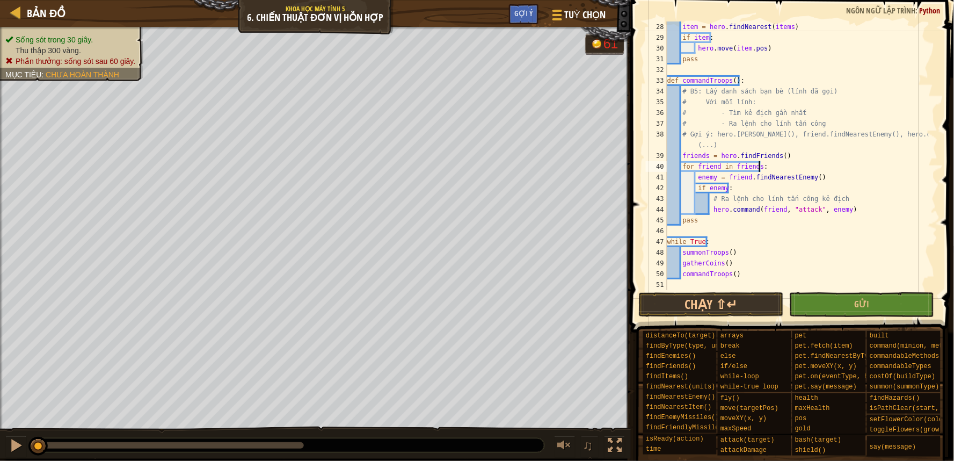
scroll to position [301, 0]
drag, startPoint x: 838, startPoint y: 199, endPoint x: 710, endPoint y: 200, distance: 128.3
click at [710, 200] on div "item = hero . findNearest ( items ) if item : hero . move ( item . pos ) pass d…" at bounding box center [797, 166] width 264 height 290
type textarea "# Ra lệnh cho lính tấn công kẻ địch"
type textarea "if enemy:"
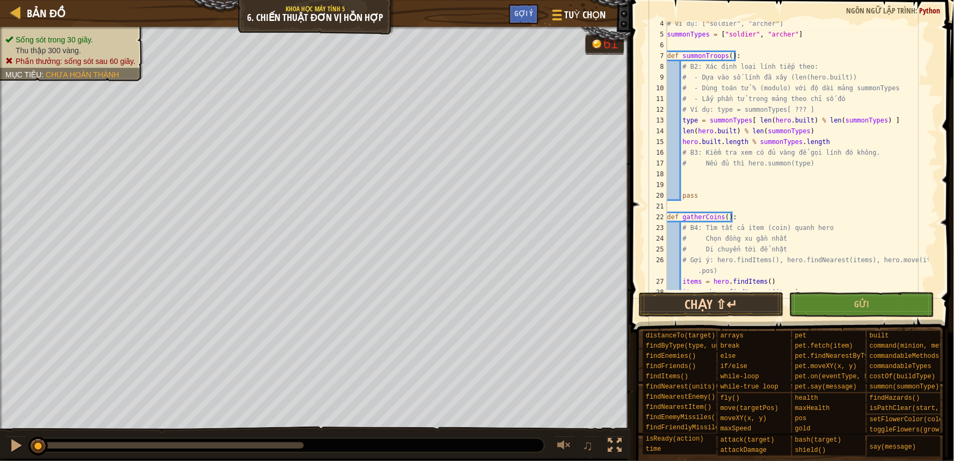
scroll to position [35, 0]
click at [702, 312] on button "Chạy ⇧↵" at bounding box center [711, 304] width 145 height 25
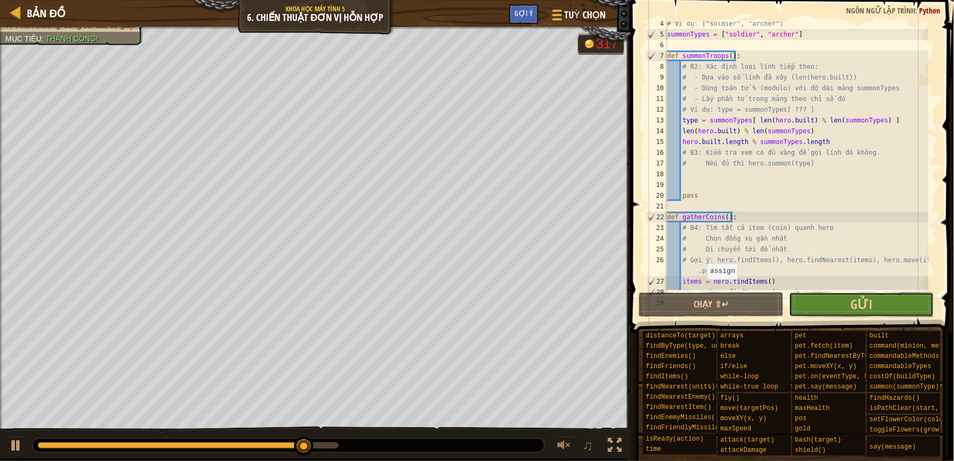
click at [872, 312] on button "Gửi" at bounding box center [861, 304] width 145 height 25
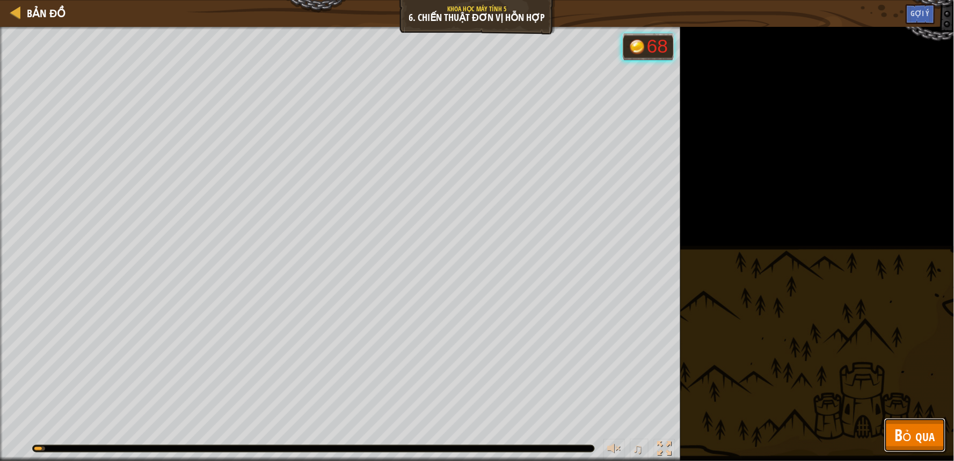
click at [888, 424] on button "Bỏ qua" at bounding box center [915, 435] width 62 height 34
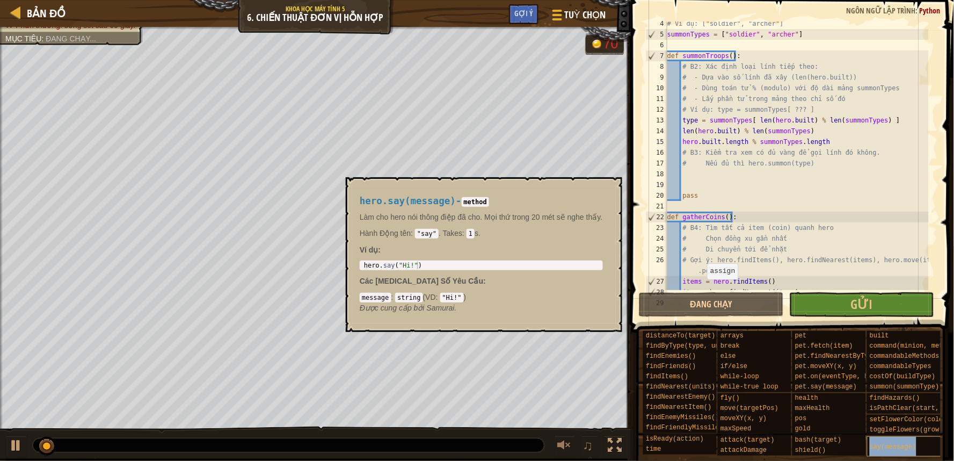
click at [899, 439] on div "say(message)" at bounding box center [915, 446] width 96 height 20
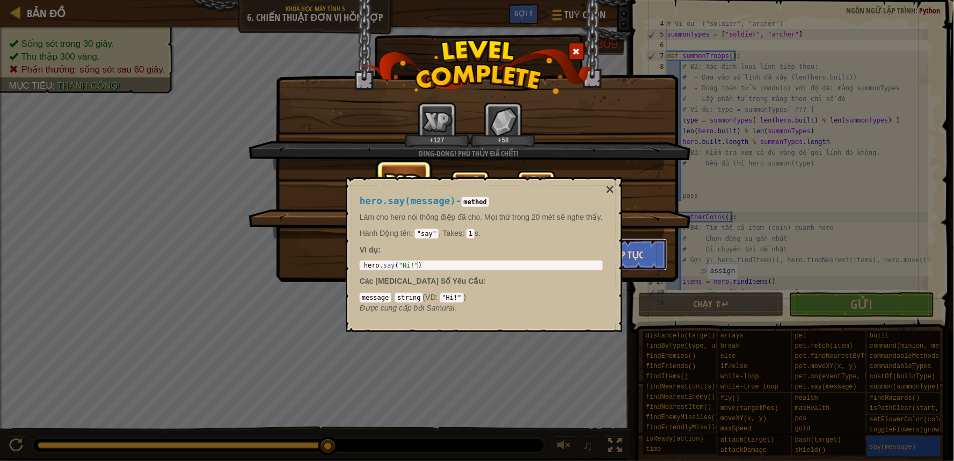
click at [657, 250] on button "Tiếp tục" at bounding box center [625, 254] width 83 height 32
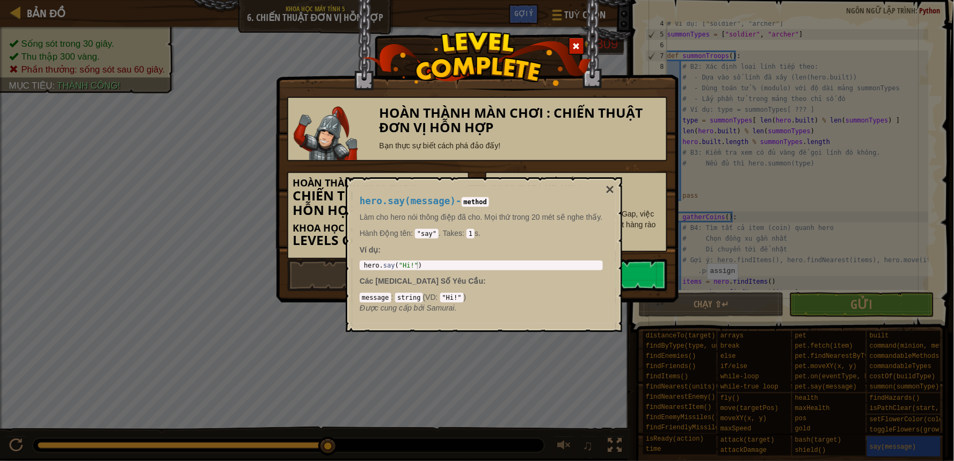
click at [619, 288] on link "Màn chơi kế tiếp" at bounding box center [576, 275] width 182 height 32
drag, startPoint x: 619, startPoint y: 288, endPoint x: 628, endPoint y: 285, distance: 9.7
click at [626, 286] on link "Màn chơi kế tiếp" at bounding box center [576, 275] width 182 height 32
click at [628, 285] on link "Màn chơi kế tiếp" at bounding box center [576, 275] width 182 height 32
click at [628, 1] on body "Bản đồ Khoa Học Máy Tính 5 6. Chiến thuật đơn vị hỗn hợp Tuỳ chọn Xong Gợi ý 1 …" at bounding box center [477, 0] width 954 height 1
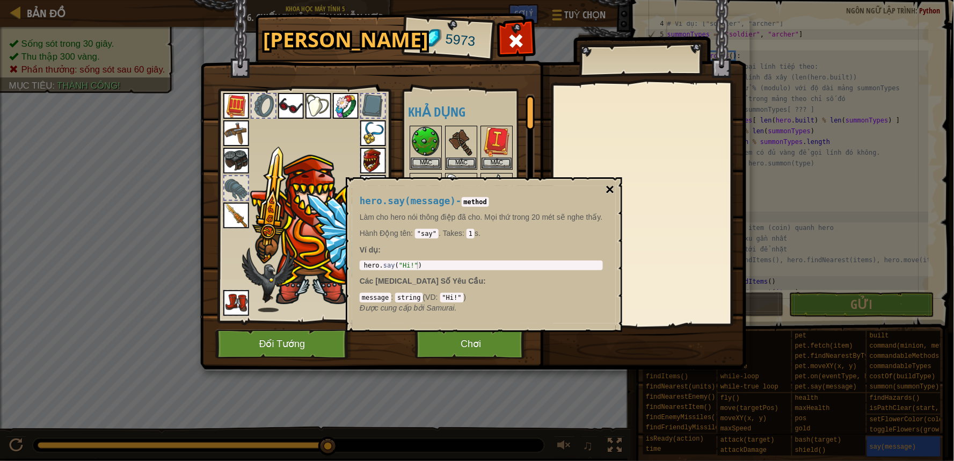
click at [606, 186] on button "×" at bounding box center [610, 189] width 9 height 15
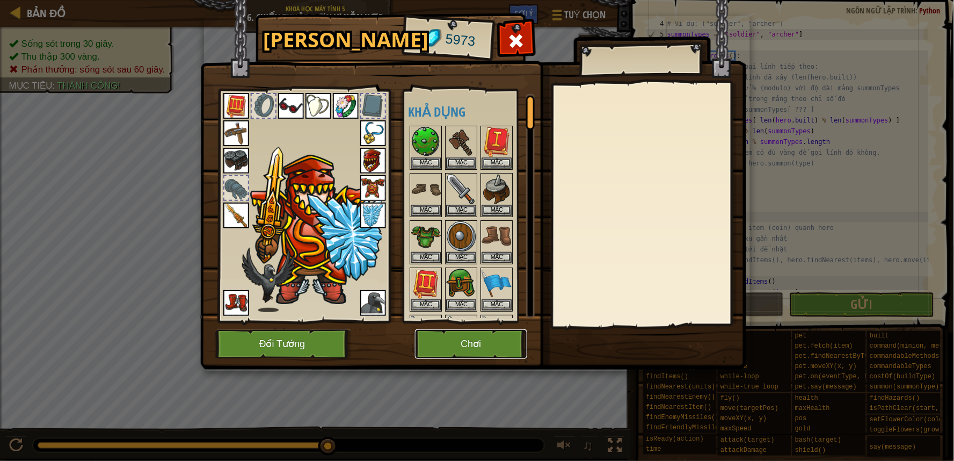
click at [460, 341] on button "Chơi" at bounding box center [471, 344] width 112 height 30
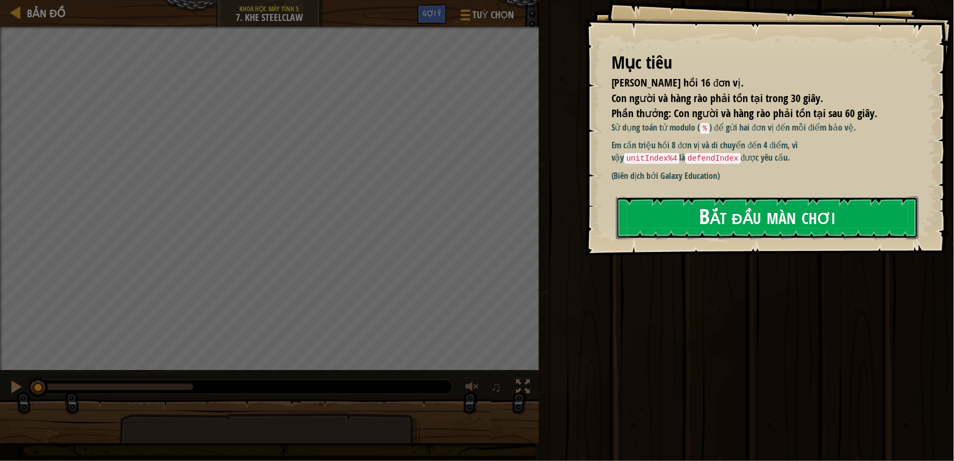
click at [693, 224] on button "Bắt đầu màn chơi" at bounding box center [767, 217] width 302 height 42
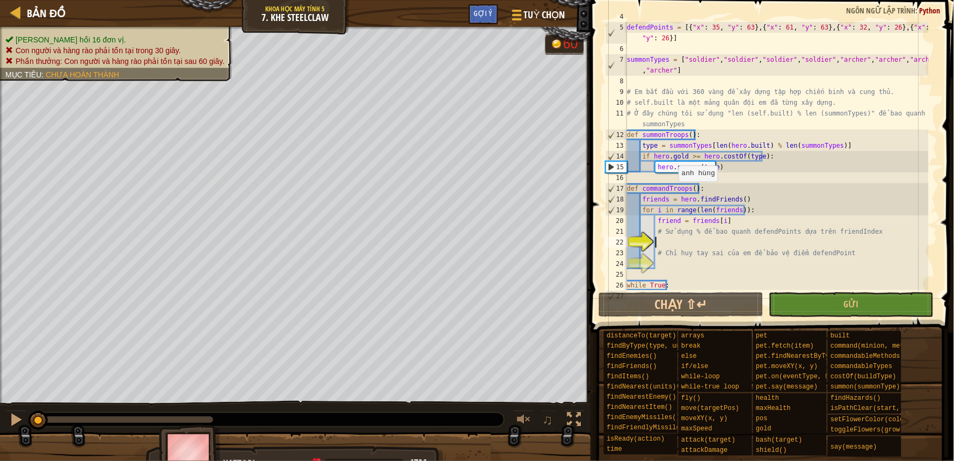
scroll to position [86, 0]
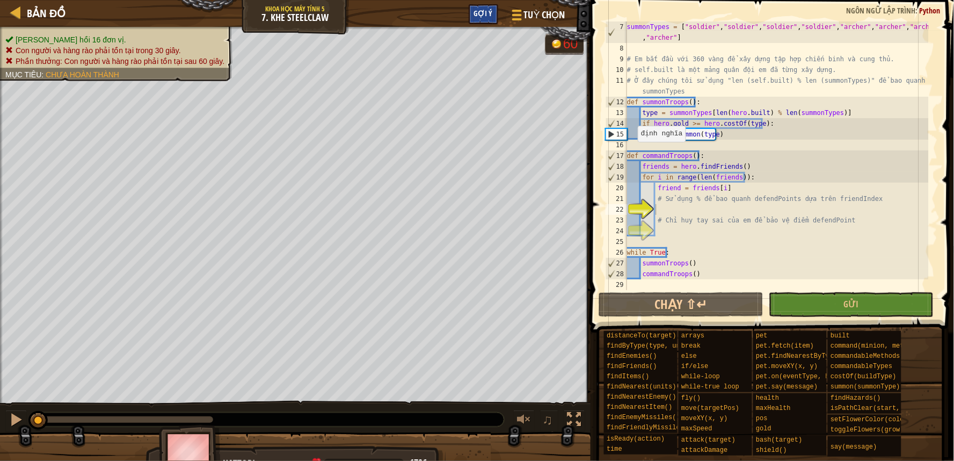
click at [476, 22] on div "Gợi ý" at bounding box center [484, 14] width 30 height 20
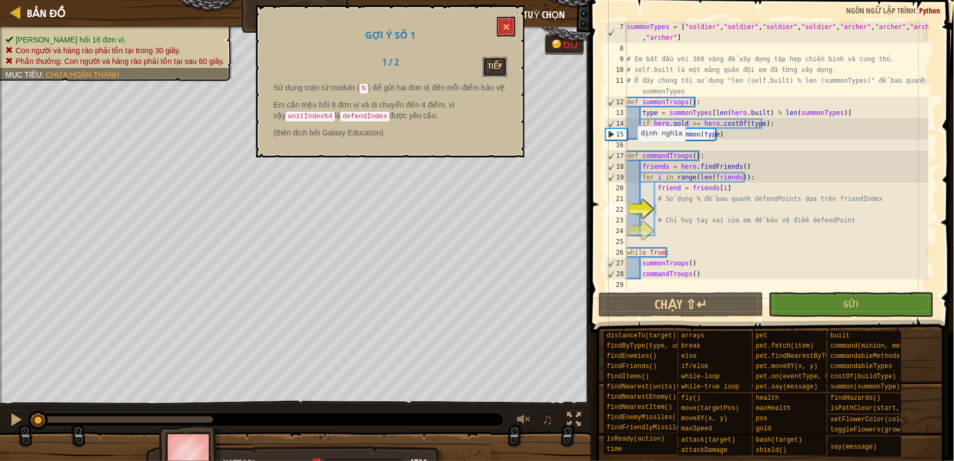
click at [503, 70] on button "Tiếp" at bounding box center [495, 67] width 25 height 20
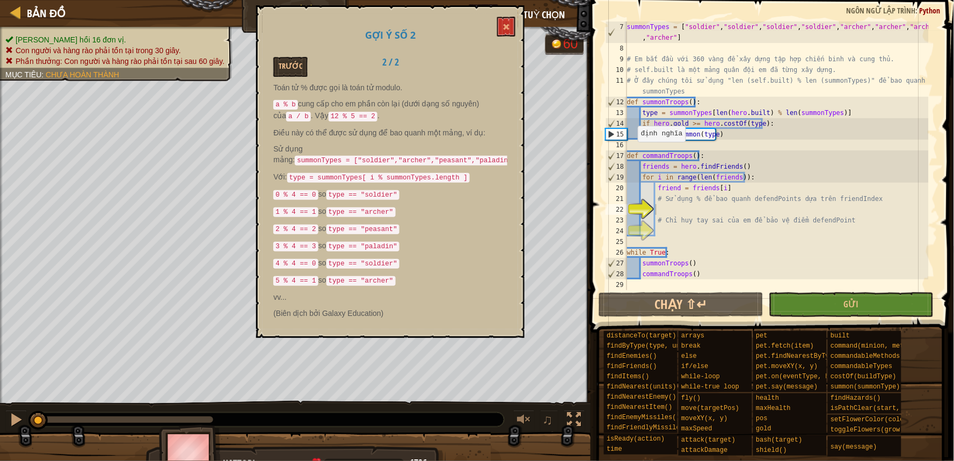
drag, startPoint x: 294, startPoint y: 169, endPoint x: 376, endPoint y: 169, distance: 82.1
click at [376, 173] on code "type = summonTypes[ i % summonTypes.length ]" at bounding box center [378, 178] width 183 height 10
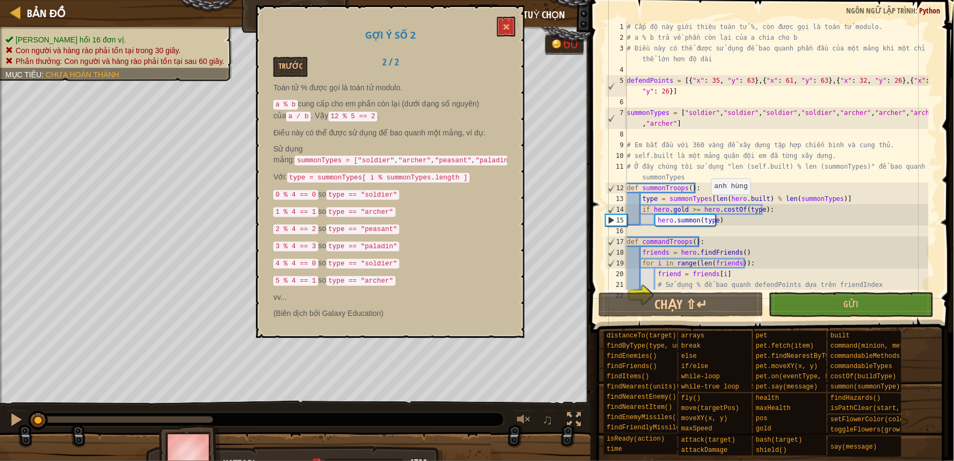
scroll to position [35, 0]
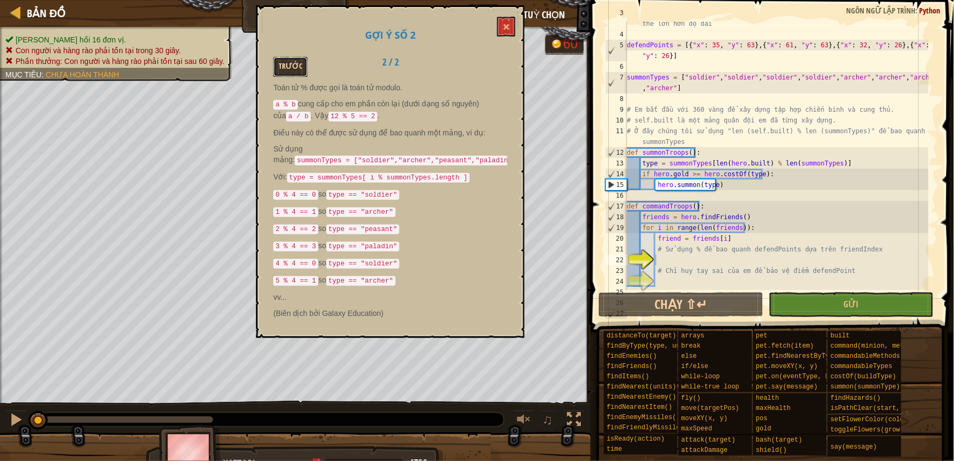
click at [276, 61] on button "Trước" at bounding box center [290, 67] width 34 height 20
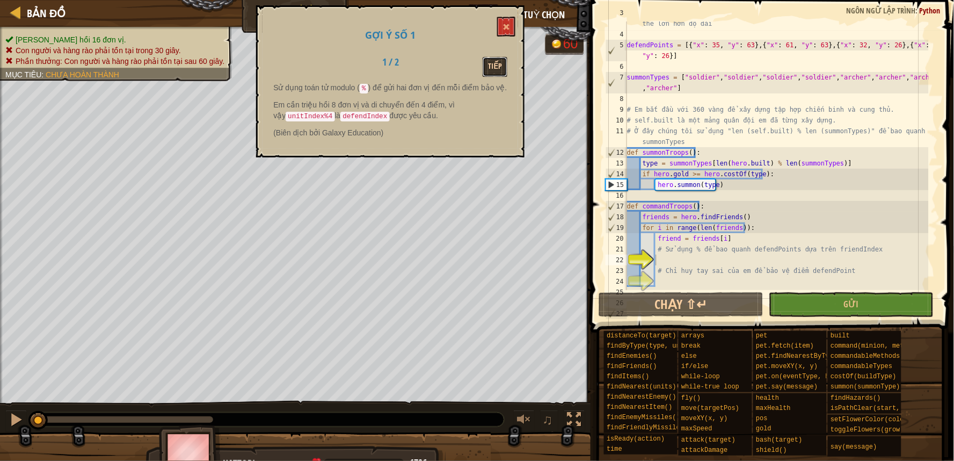
click at [506, 63] on button "Tiếp" at bounding box center [495, 67] width 25 height 20
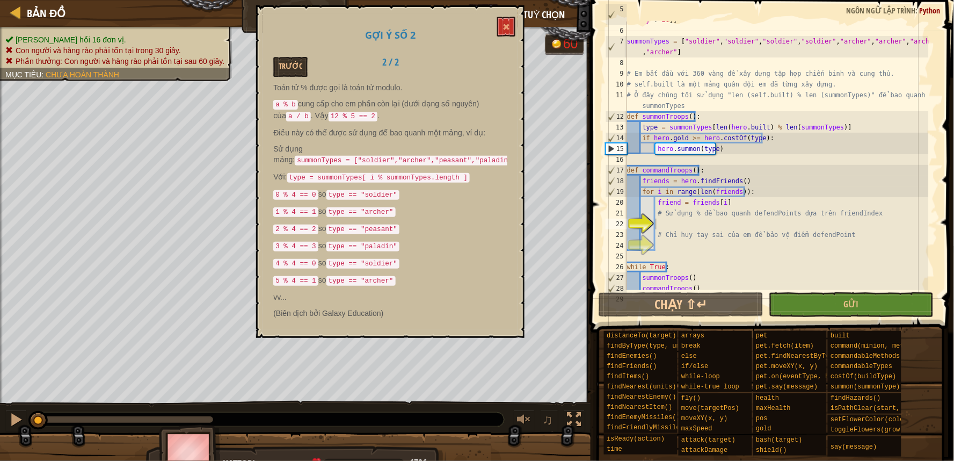
scroll to position [71, 0]
click at [675, 243] on div "defendPoints = [{ "x" : 35 , "y" : 63 } , { "x" : 61 , "y" : 63 } , { "x" : 32 …" at bounding box center [777, 154] width 304 height 301
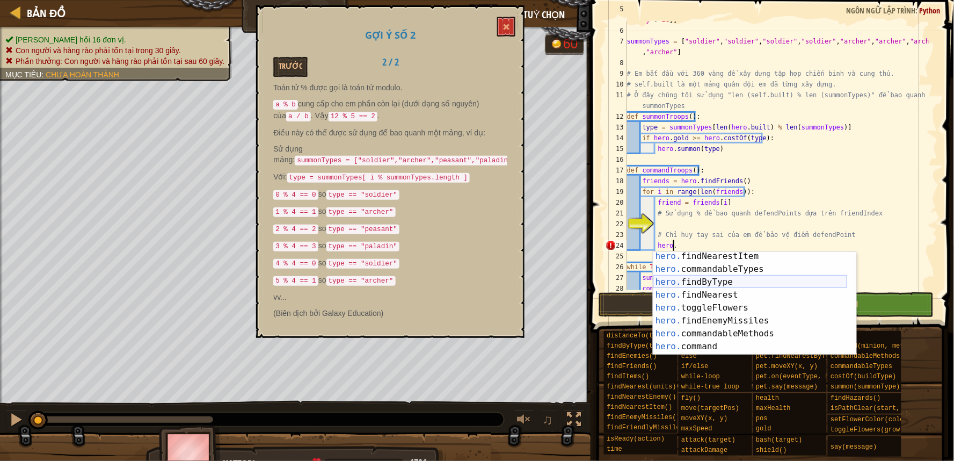
scroll to position [321, 0]
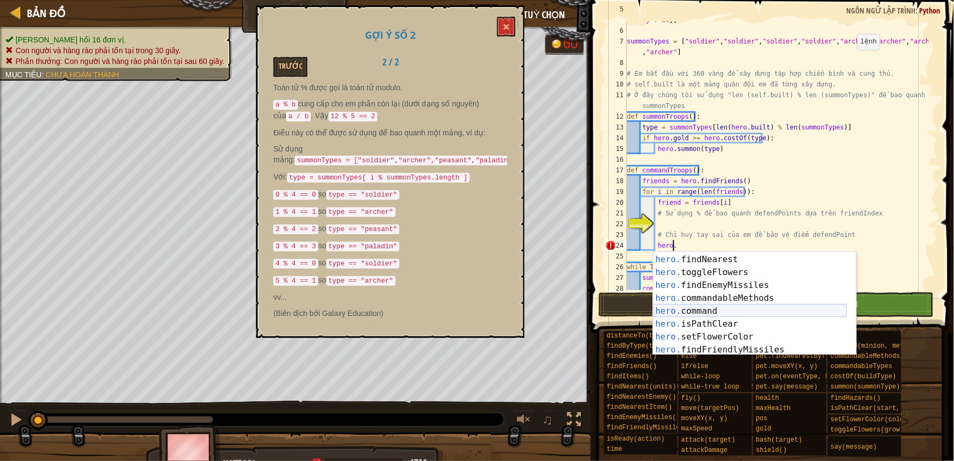
click at [711, 310] on div "hero. findByType Ấn Enter hero. findNearest Ấn Enter hero. toggleFlowers Ấn Ent…" at bounding box center [750, 304] width 194 height 129
type textarea "hero.command(friend, "attack", target)"
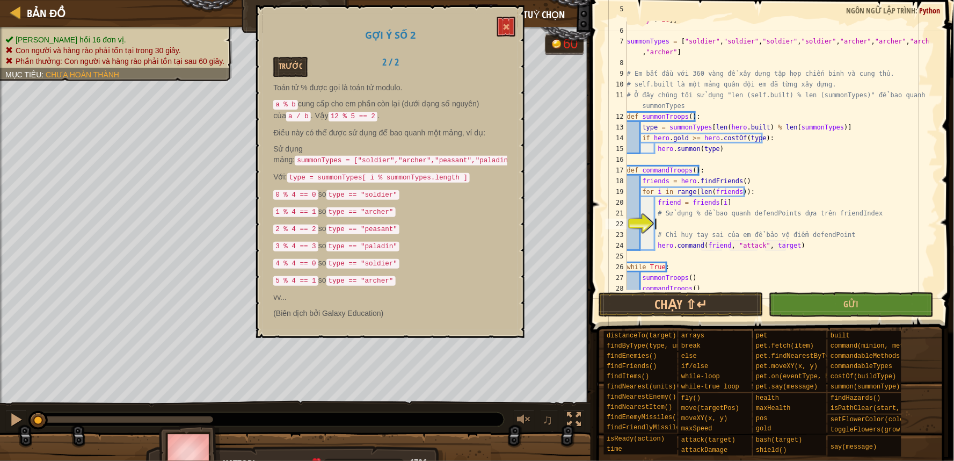
click at [765, 223] on div "defendPoints = [{ "x" : 35 , "y" : 63 } , { "x" : 61 , "y" : 63 } , { "x" : 32 …" at bounding box center [777, 154] width 304 height 301
click at [752, 243] on div "defendPoints = [{ "x" : 35 , "y" : 63 } , { "x" : 61 , "y" : 63 } , { "x" : 32 …" at bounding box center [777, 154] width 304 height 301
click at [778, 211] on div "defendPoints = [{ "x" : 35 , "y" : 63 } , { "x" : 61 , "y" : 63 } , { "x" : 32 …" at bounding box center [777, 154] width 304 height 301
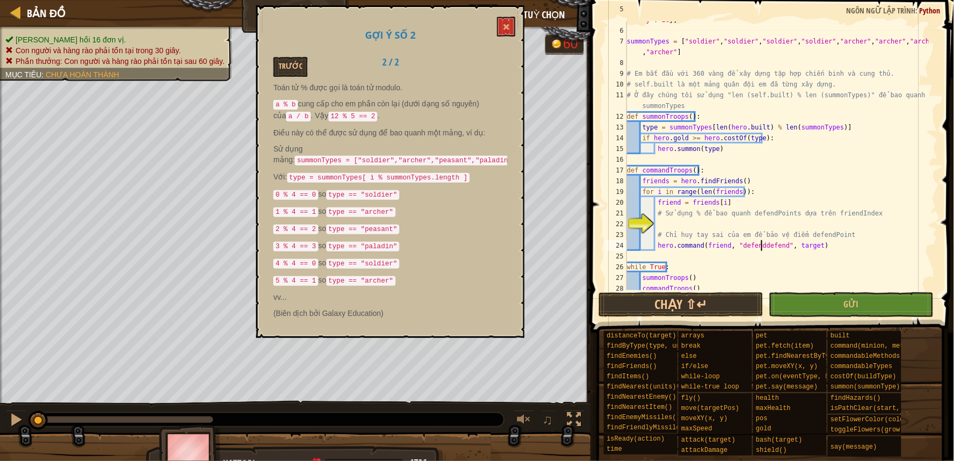
click at [763, 240] on div "defendPoints = [{ "x" : 35 , "y" : 63 } , { "x" : 61 , "y" : 63 } , { "x" : 32 …" at bounding box center [777, 154] width 304 height 301
click at [777, 238] on div "defendPoints = [{ "x" : 35 , "y" : 63 } , { "x" : 61 , "y" : 63 } , { "x" : 32 …" at bounding box center [777, 154] width 304 height 301
click at [817, 230] on div "defendPoints = [{ "x" : 35 , "y" : 63 } , { "x" : 61 , "y" : 63 } , { "x" : 32 …" at bounding box center [777, 154] width 304 height 301
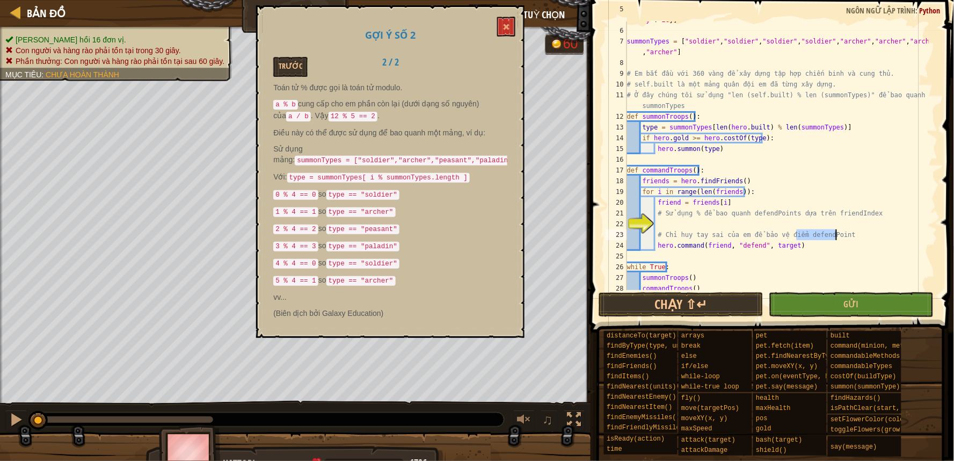
drag, startPoint x: 798, startPoint y: 235, endPoint x: 835, endPoint y: 235, distance: 37.6
click at [835, 235] on div "defendPoints = [{ "x" : 35 , "y" : 63 } , { "x" : 61 , "y" : 63 } , { "x" : 32 …" at bounding box center [777, 154] width 304 height 301
click at [771, 242] on div "defendPoints = [{ "x" : 35 , "y" : 63 } , { "x" : 61 , "y" : 63 } , { "x" : 32 …" at bounding box center [777, 154] width 304 height 301
paste textarea "defendPoin"
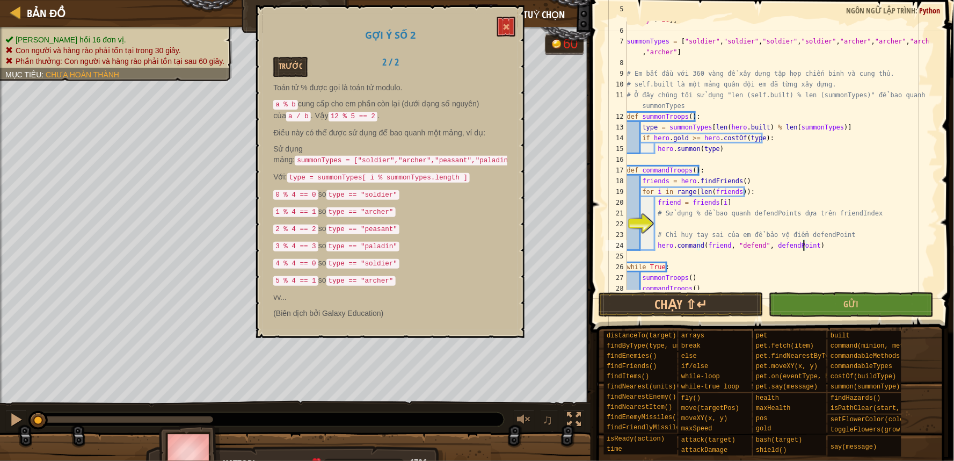
scroll to position [86, 0]
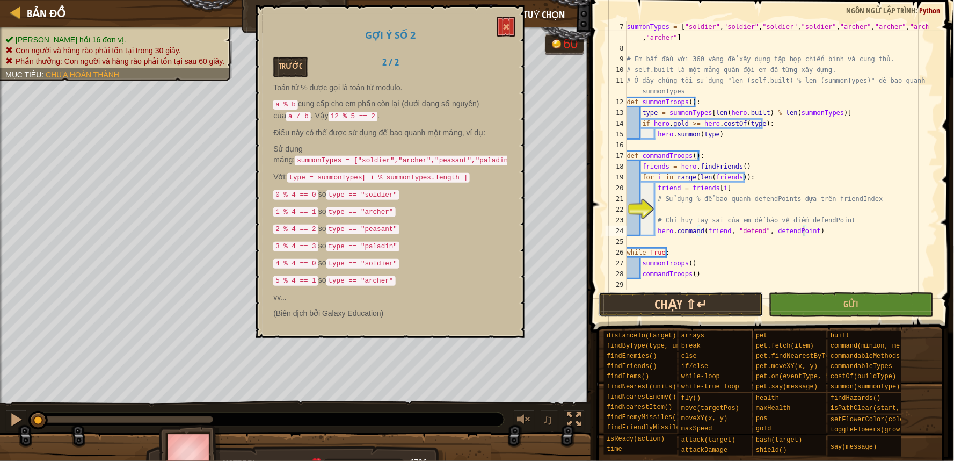
click at [689, 294] on button "Chạy ⇧↵" at bounding box center [681, 304] width 165 height 25
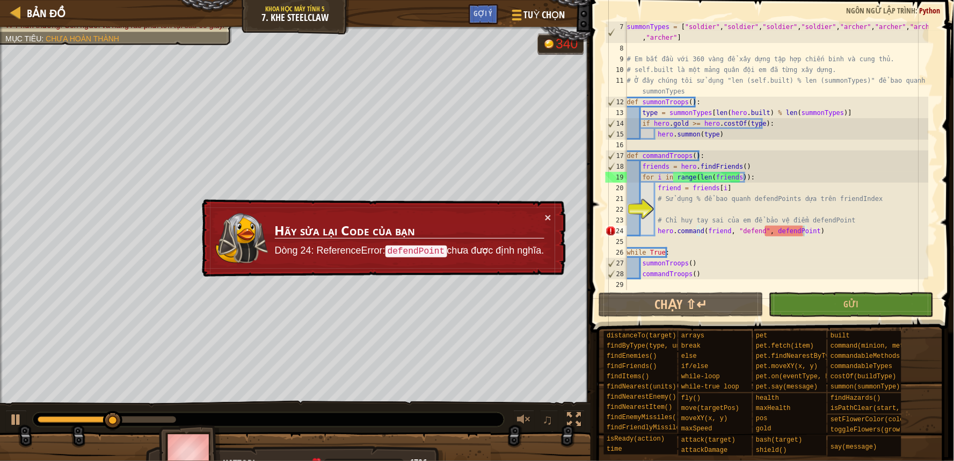
click at [544, 213] on td "Hãy sửa lại Code của bạn Dòng 24: ReferenceError: defendPoint chưa được định ng…" at bounding box center [409, 238] width 271 height 53
drag, startPoint x: 556, startPoint y: 212, endPoint x: 549, endPoint y: 215, distance: 7.7
click at [549, 215] on div "× Hãy sửa lại Code của bạn Dòng 24: ReferenceError: defendPoint chưa được định …" at bounding box center [383, 238] width 366 height 78
click at [545, 217] on button "×" at bounding box center [548, 217] width 6 height 11
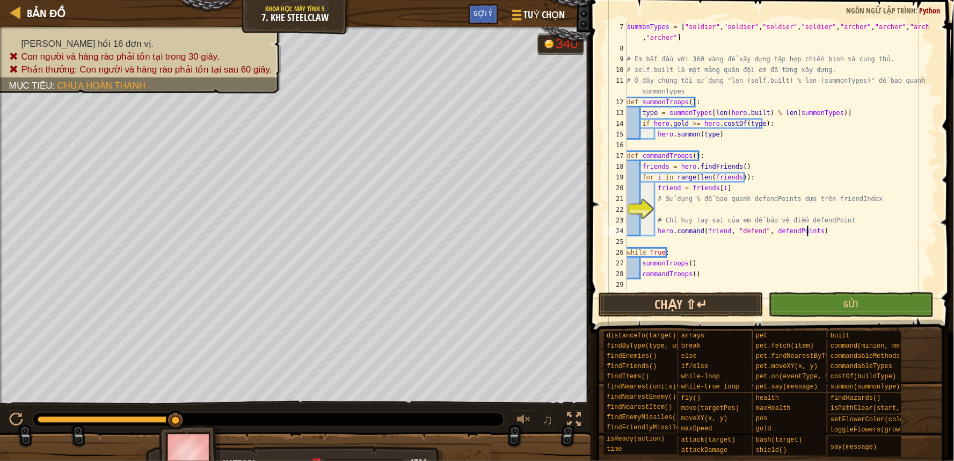
type textarea "hero.command(friend, "defend", defendPoints)"
click at [724, 304] on button "Chạy ⇧↵" at bounding box center [681, 304] width 165 height 25
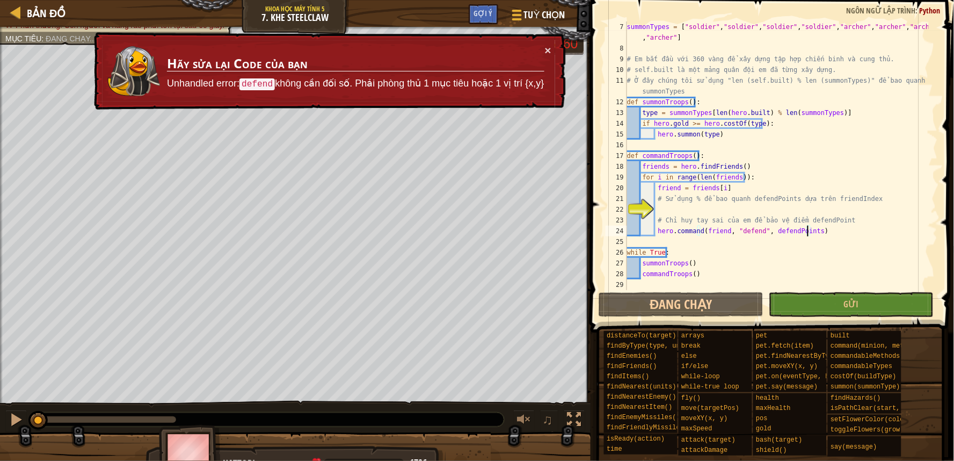
click at [265, 82] on code "defend" at bounding box center [256, 84] width 35 height 12
drag, startPoint x: 265, startPoint y: 82, endPoint x: 261, endPoint y: 71, distance: 11.9
click at [264, 81] on code "defend" at bounding box center [256, 84] width 35 height 12
click at [709, 212] on div "summonTypes = [ "soldier" , "soldier" , "soldier" , "soldier" , "archer" , "arc…" at bounding box center [777, 171] width 304 height 301
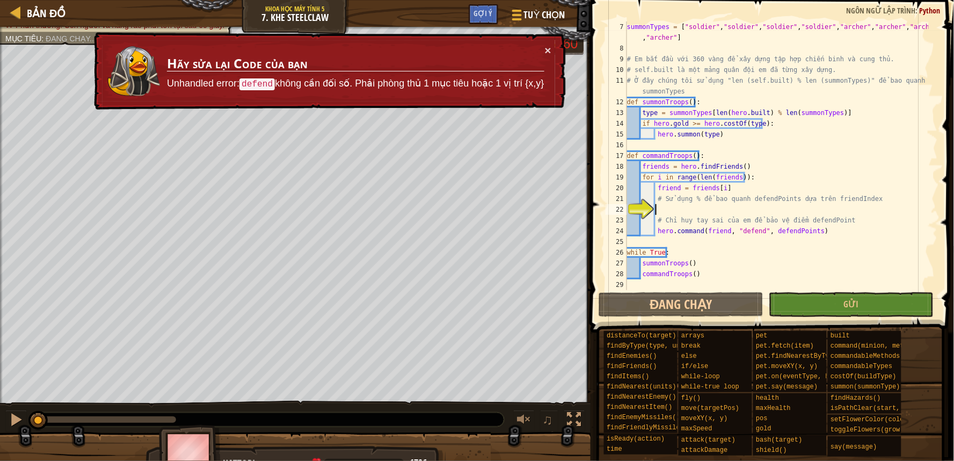
paste textarea "point = defendPoints[i % len(defendPoints)]"
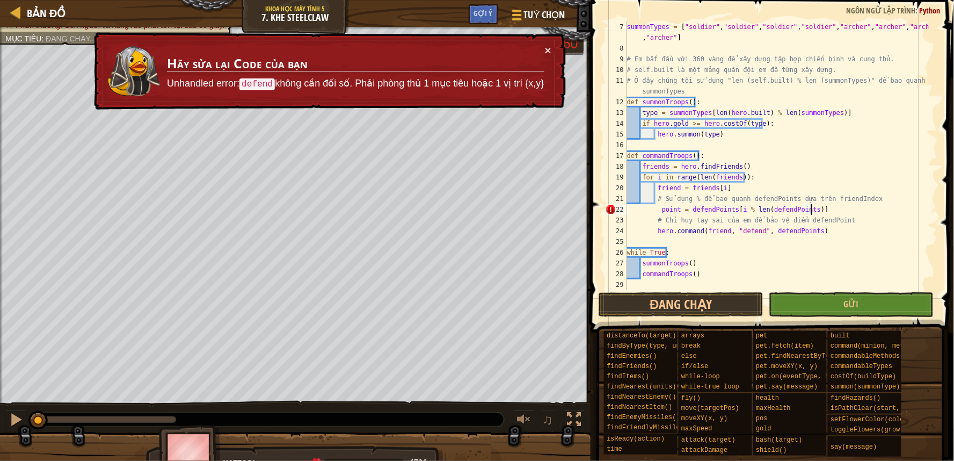
click at [662, 205] on div "summonTypes = [ "soldier" , "soldier" , "soldier" , "soldier" , "archer" , "arc…" at bounding box center [777, 171] width 304 height 301
click at [661, 206] on div "summonTypes = [ "soldier" , "soldier" , "soldier" , "soldier" , "archer" , "arc…" at bounding box center [777, 171] width 304 height 301
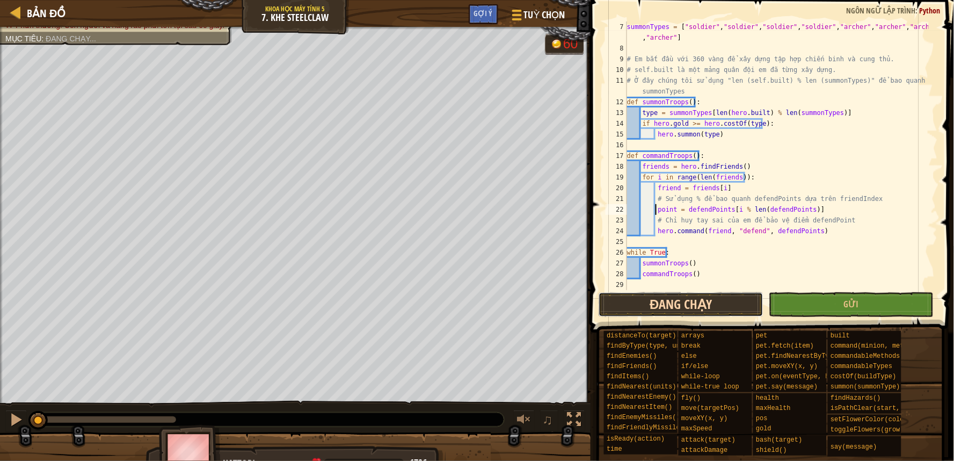
click at [655, 315] on button "Đang chạy" at bounding box center [681, 304] width 165 height 25
click at [661, 312] on button "Đang chạy" at bounding box center [681, 304] width 165 height 25
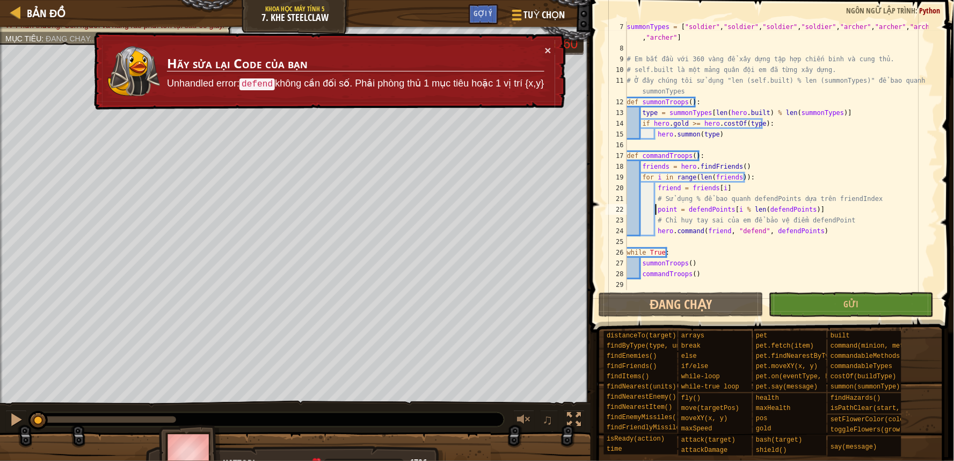
scroll to position [86, 0]
drag, startPoint x: 656, startPoint y: 231, endPoint x: 840, endPoint y: 234, distance: 184.1
click at [840, 234] on div "summonTypes = [ "soldier" , "soldier" , "soldier" , "soldier" , "archer" , "arc…" at bounding box center [777, 171] width 304 height 301
paste textarea "point"
type textarea "hero.command(friend, "defend", point)"
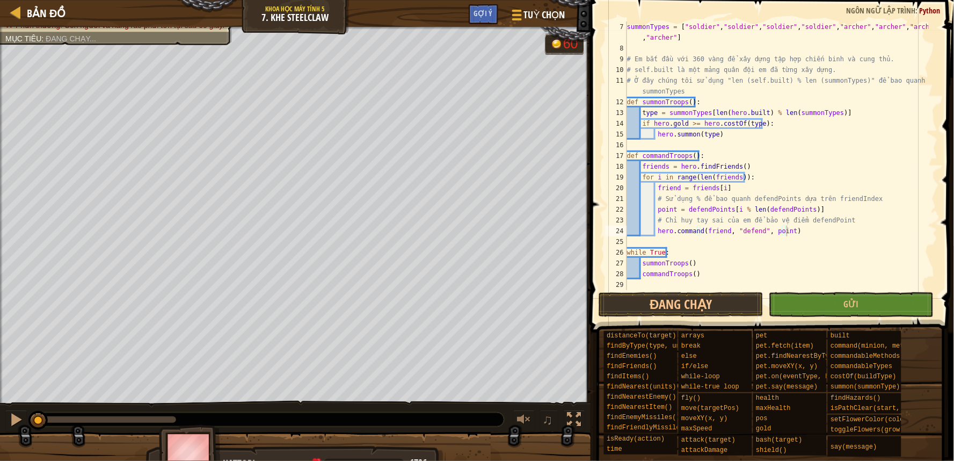
click at [700, 297] on button "Đang chạy" at bounding box center [681, 304] width 165 height 25
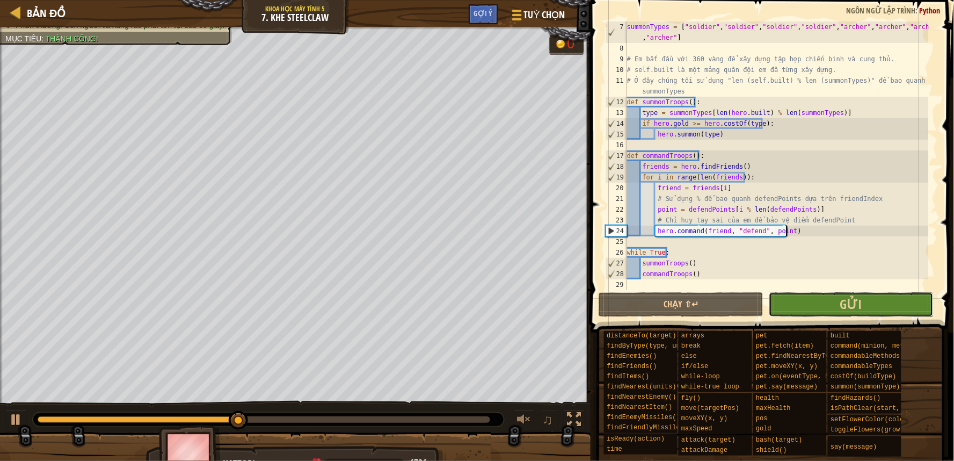
click at [877, 297] on button "Gửi" at bounding box center [851, 304] width 165 height 25
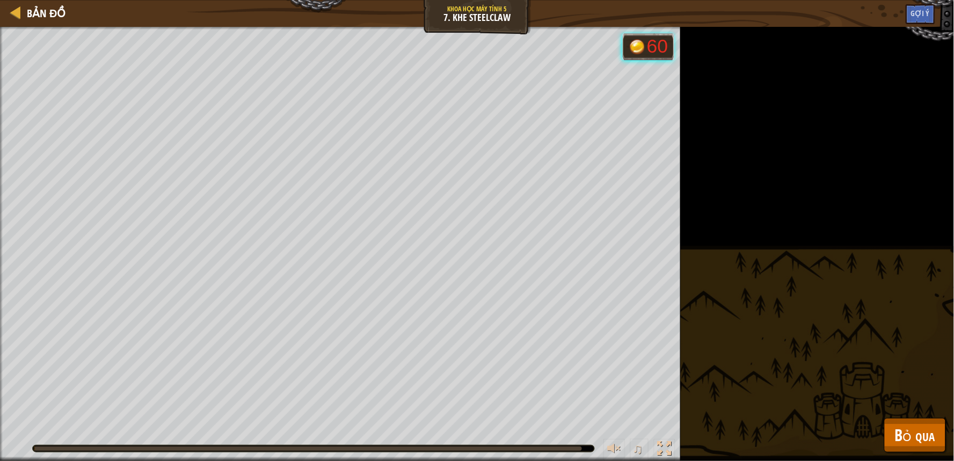
click at [926, 413] on div "Triệu hồi 16 đơn vị. Con người và hàng rào phải tồn tại trong 30 giây. Phần thư…" at bounding box center [477, 244] width 954 height 434
click at [928, 436] on span "Bỏ qua" at bounding box center [915, 435] width 40 height 22
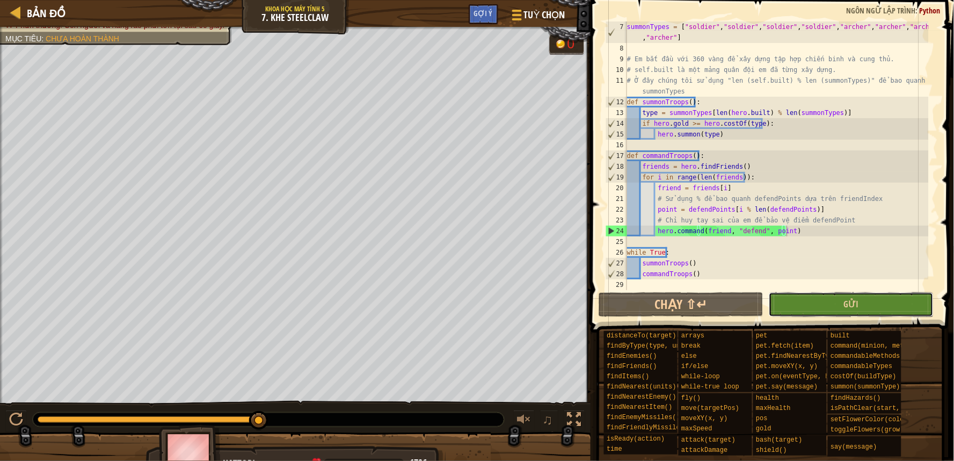
click at [814, 300] on button "Gửi" at bounding box center [851, 304] width 165 height 25
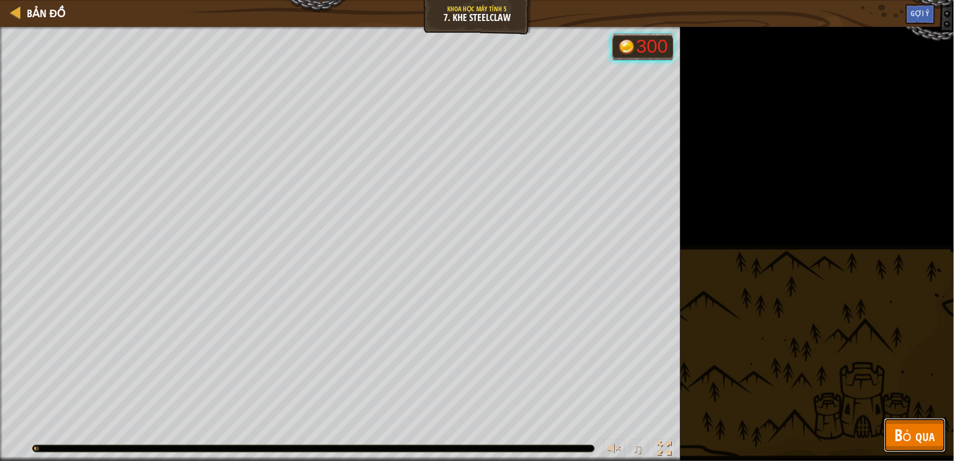
click at [899, 425] on span "Bỏ qua" at bounding box center [915, 435] width 40 height 22
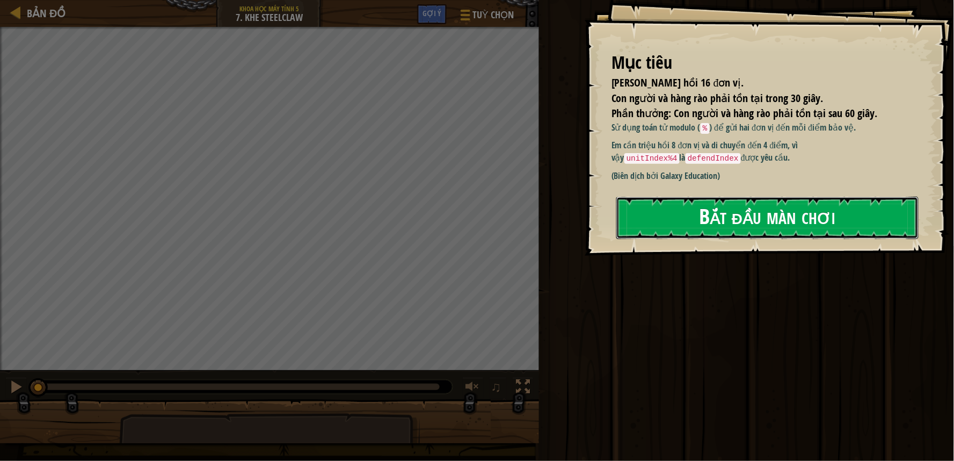
click at [771, 213] on button "Bắt đầu màn chơi" at bounding box center [767, 217] width 302 height 42
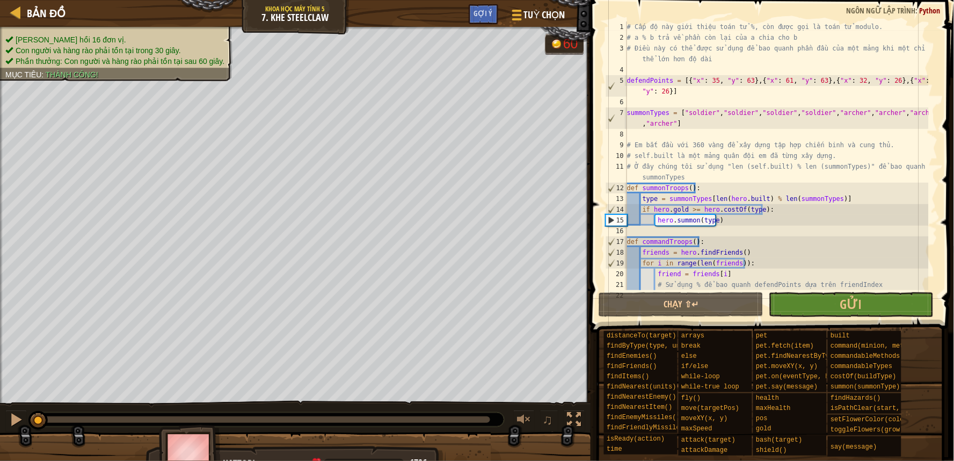
click at [875, 247] on div "# Cấp độ này giới thiệu toán tử %, còn được gọi là toán tử modulo. # a % b trả …" at bounding box center [777, 166] width 304 height 290
type textarea "friends = hero.findFriends()"
click at [878, 309] on button "Gửi" at bounding box center [851, 304] width 165 height 25
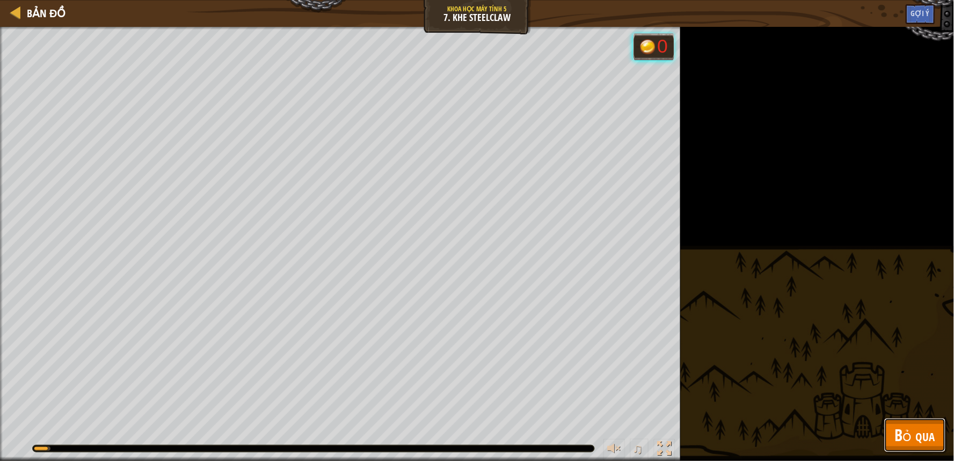
click at [929, 431] on span "Bỏ qua" at bounding box center [915, 435] width 40 height 22
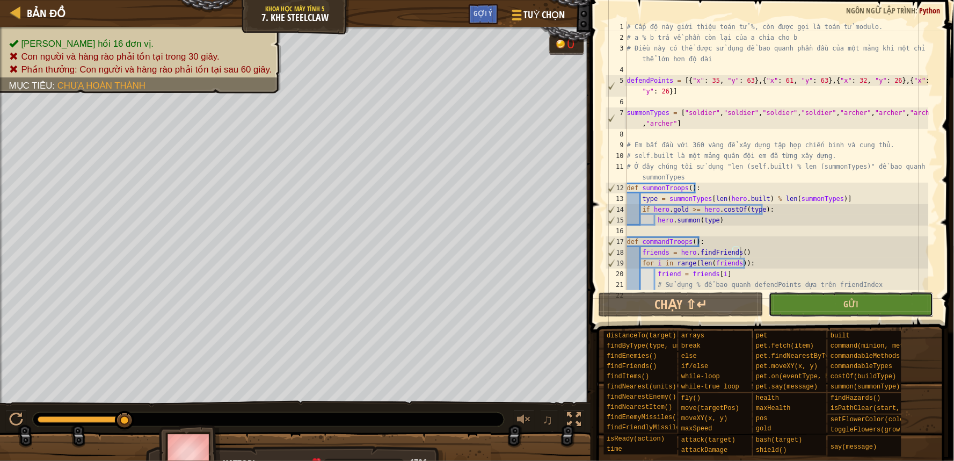
click at [860, 298] on button "Gửi" at bounding box center [851, 304] width 165 height 25
